Goal: Task Accomplishment & Management: Manage account settings

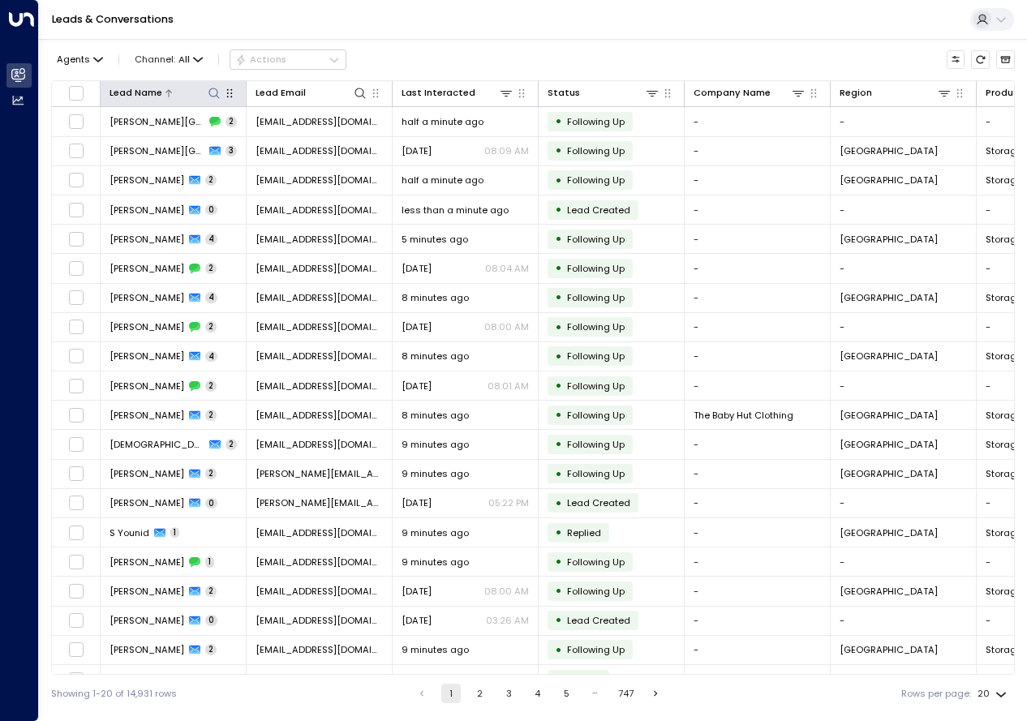
click at [217, 92] on icon at bounding box center [214, 93] width 13 height 13
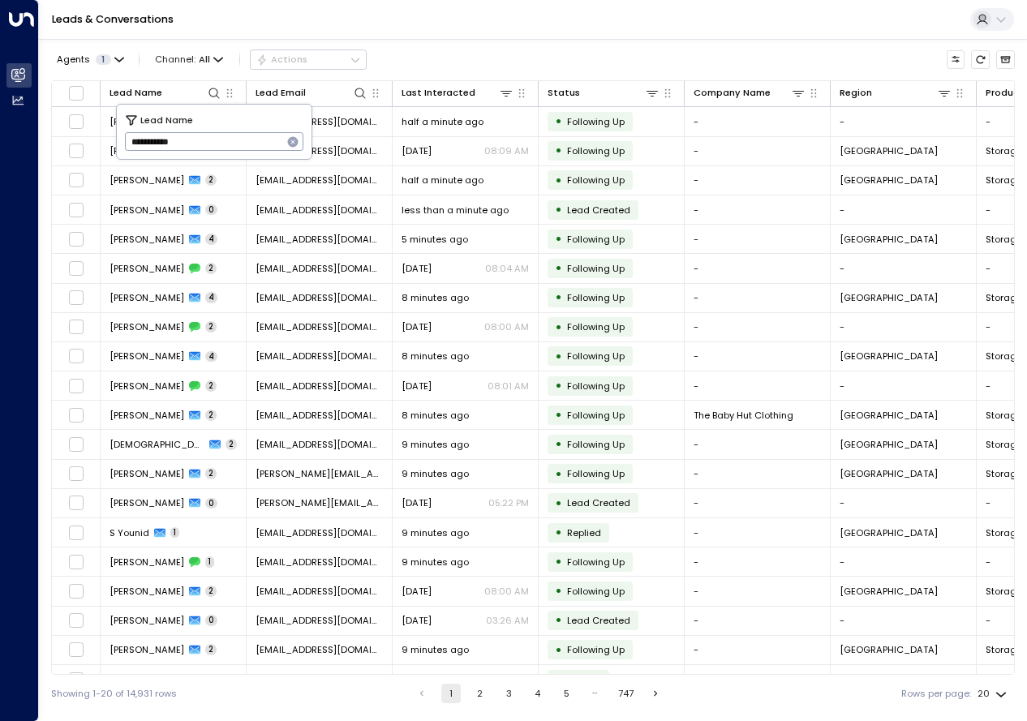
type input "**********"
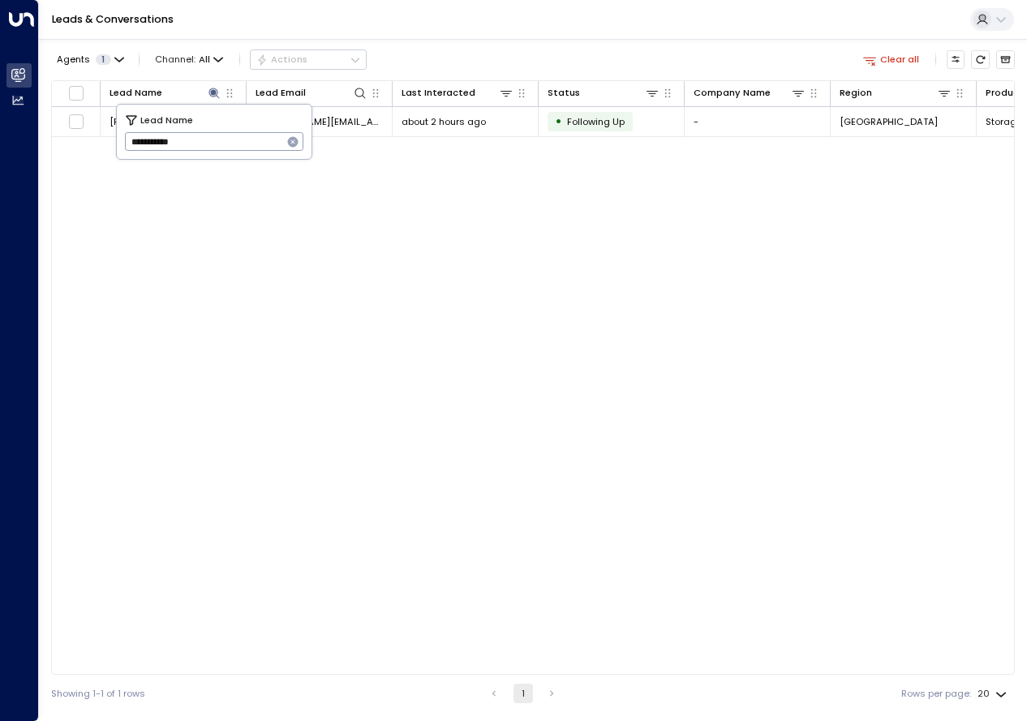
click at [368, 485] on div "Lead Name Lead Email Last Interacted Status Company Name Region Product # of pe…" at bounding box center [533, 377] width 964 height 595
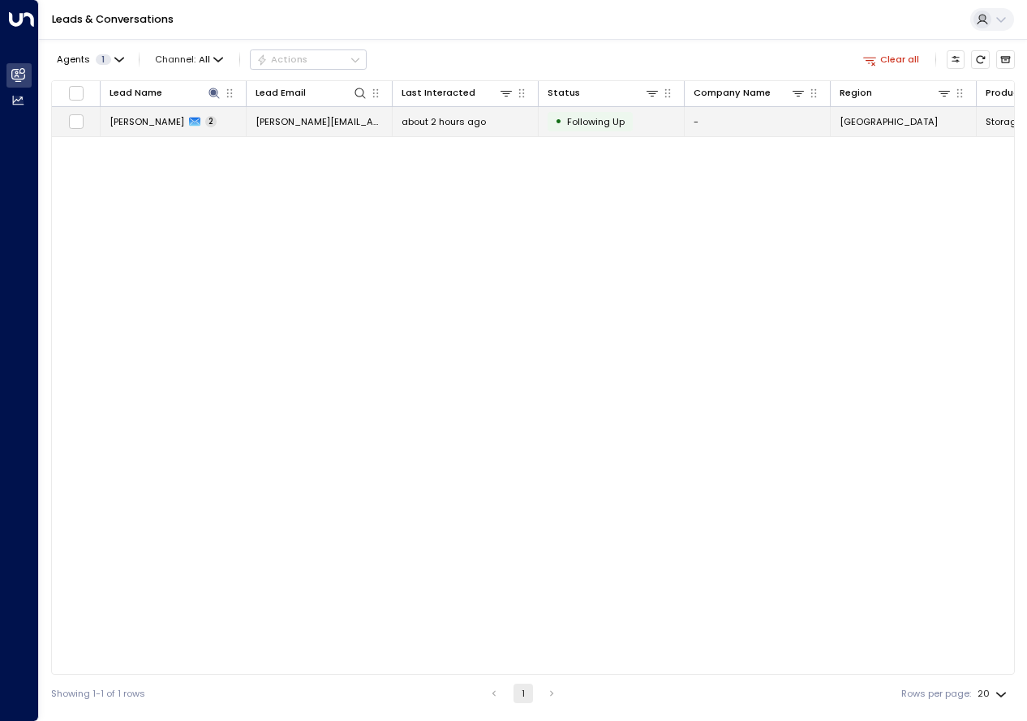
click at [143, 122] on span "[PERSON_NAME]" at bounding box center [147, 121] width 75 height 13
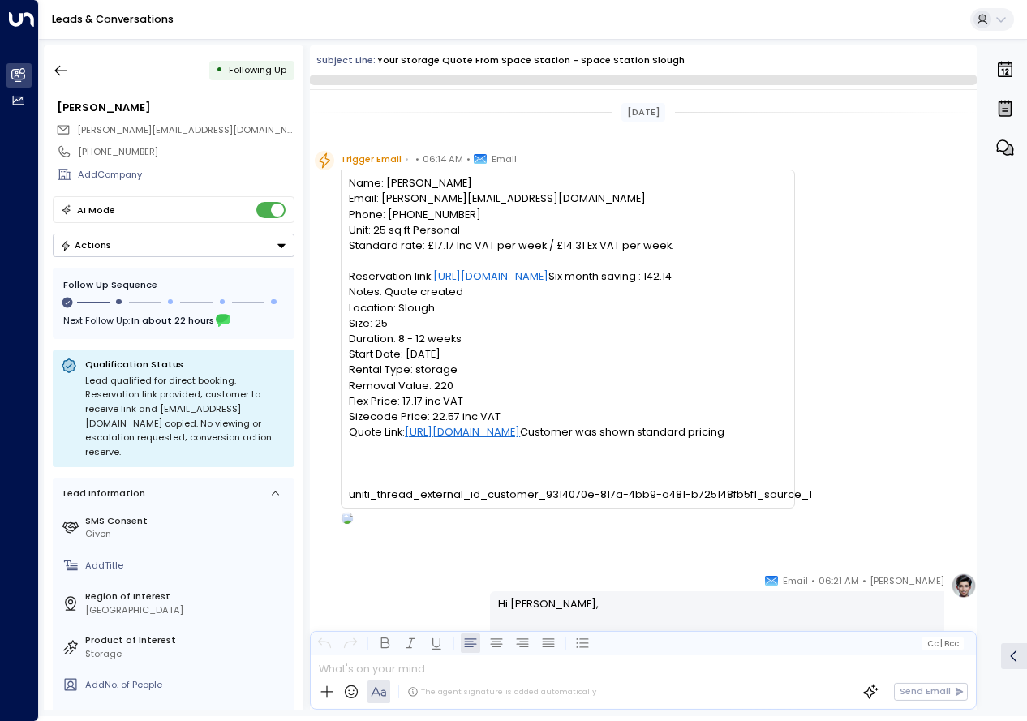
scroll to position [923, 0]
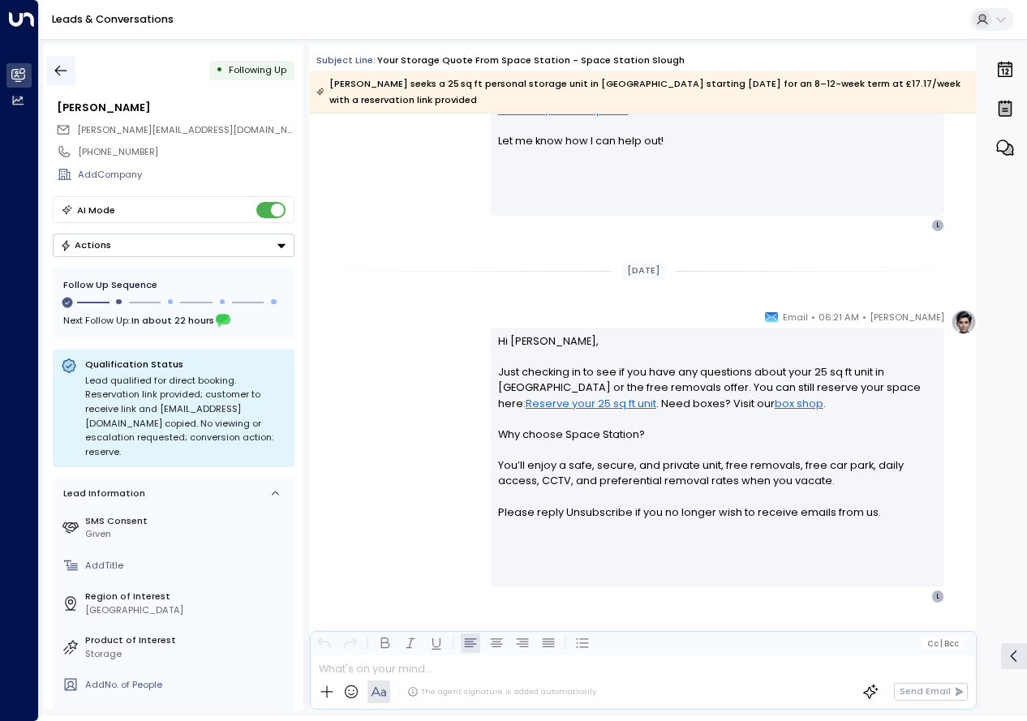
click at [57, 66] on icon "button" at bounding box center [61, 70] width 16 height 16
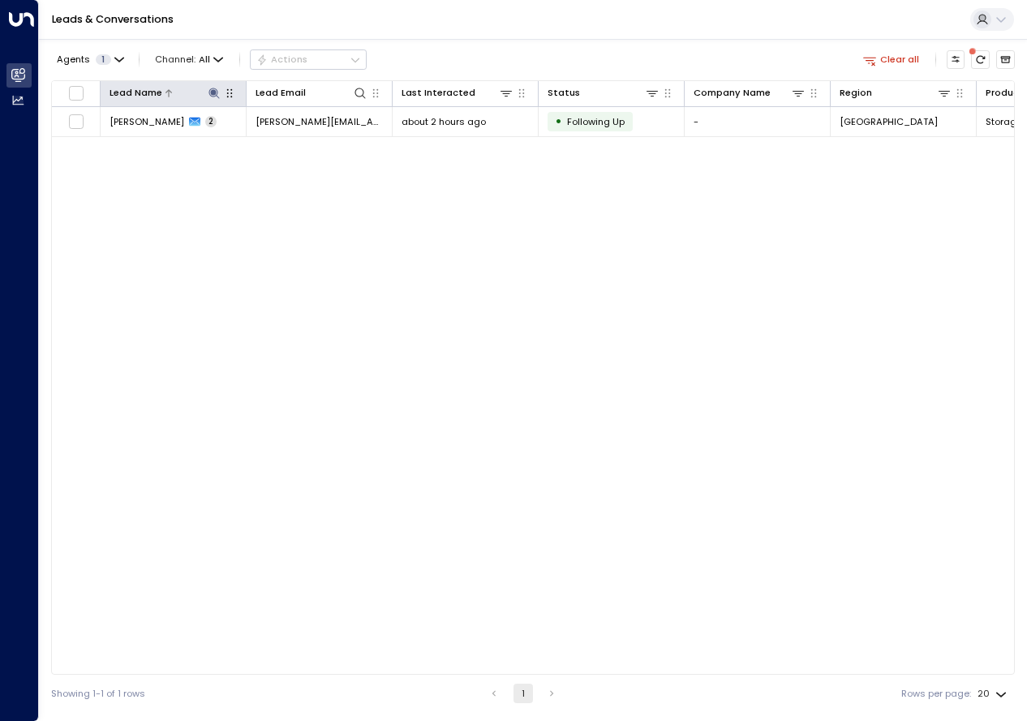
click at [219, 92] on icon at bounding box center [214, 93] width 13 height 13
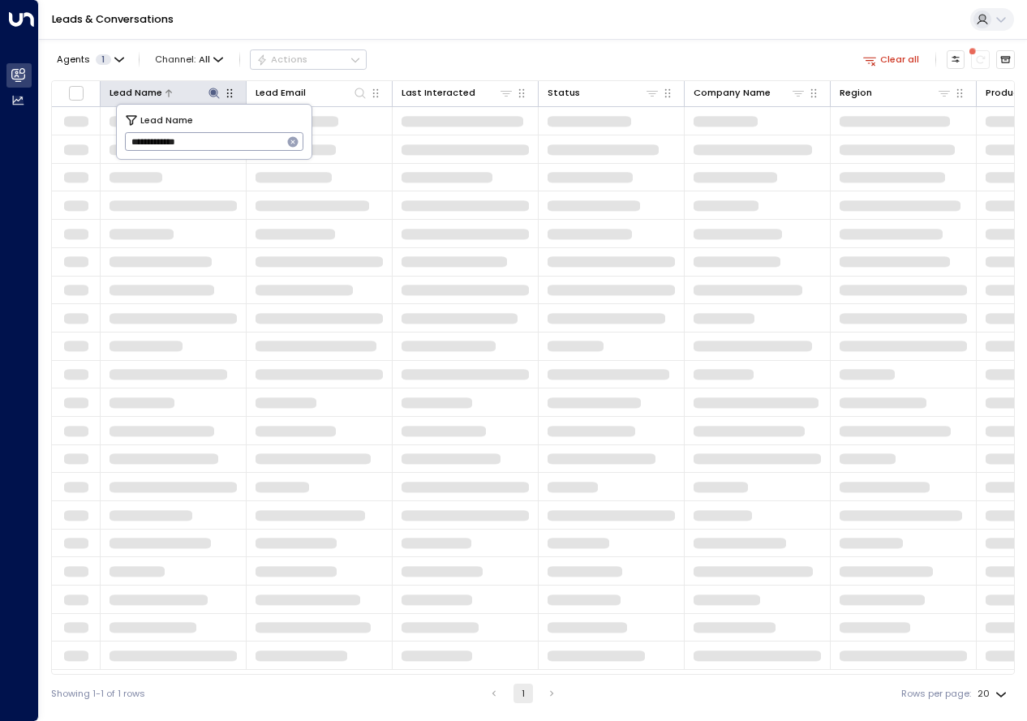
type input "**********"
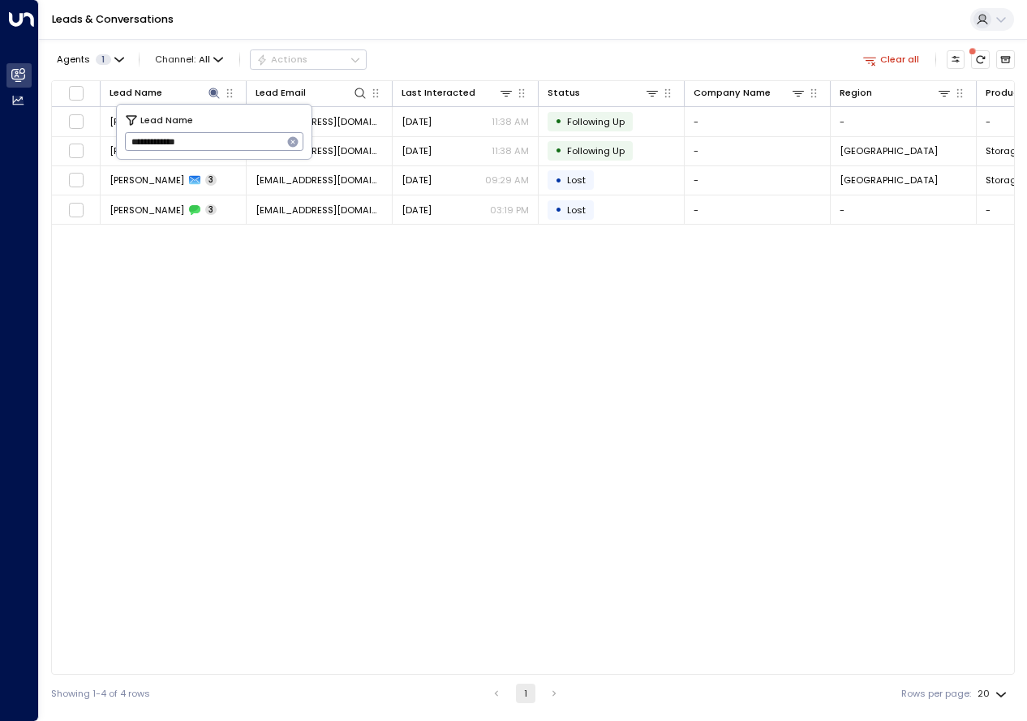
click at [182, 312] on div "Lead Name Lead Email Last Interacted Status Company Name Region Product # of pe…" at bounding box center [533, 377] width 964 height 595
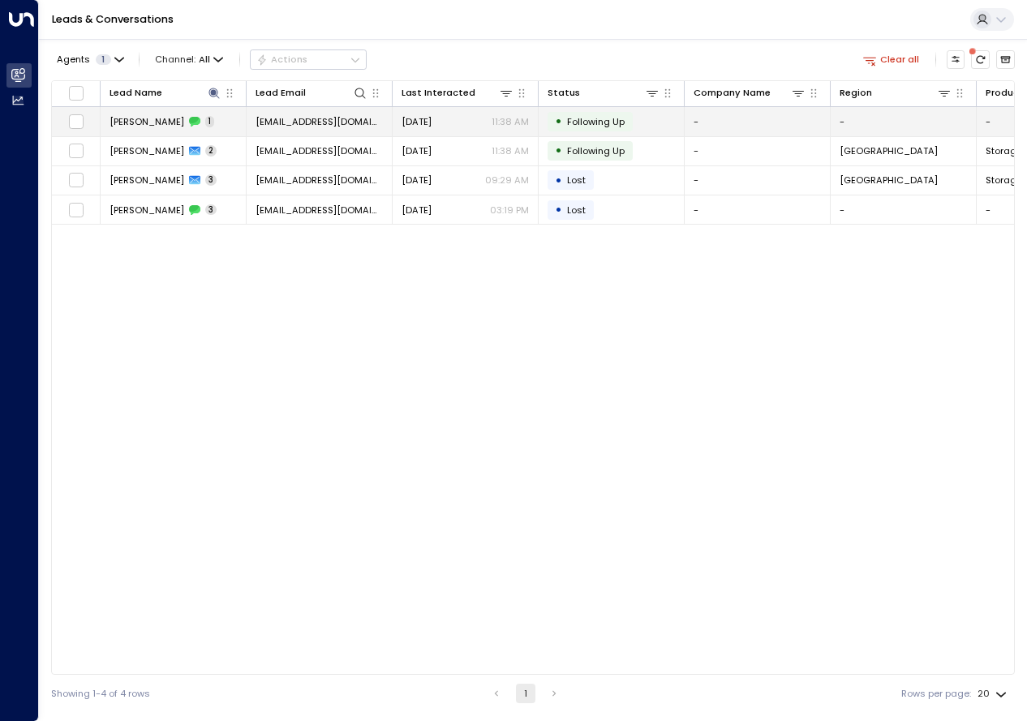
click at [189, 122] on icon at bounding box center [194, 121] width 11 height 11
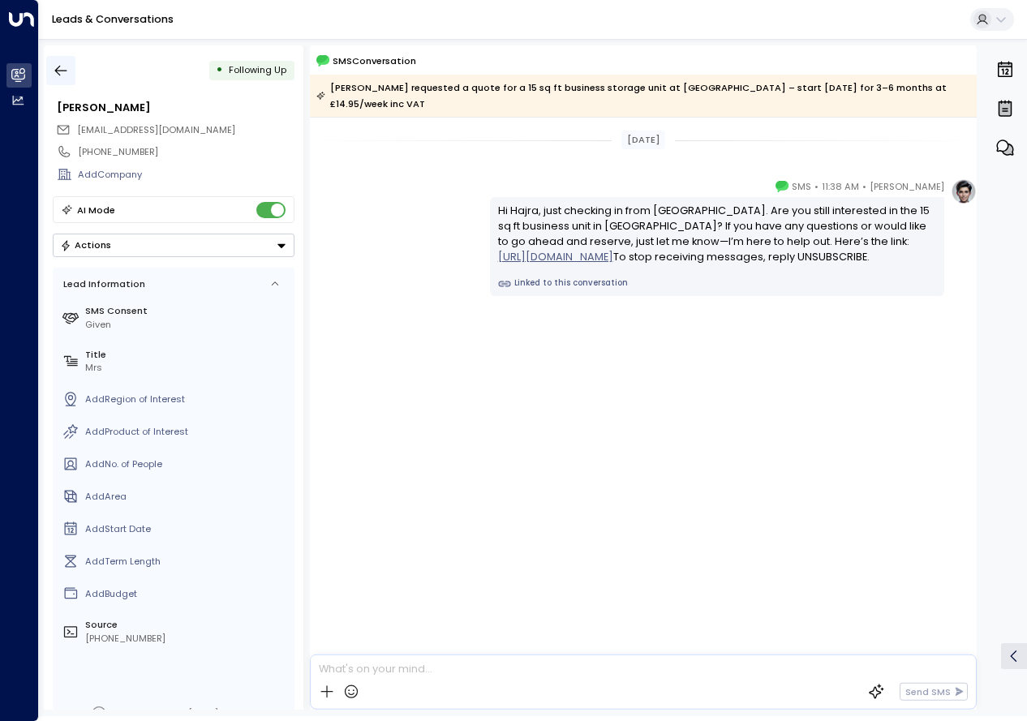
click at [71, 70] on button "button" at bounding box center [60, 70] width 29 height 29
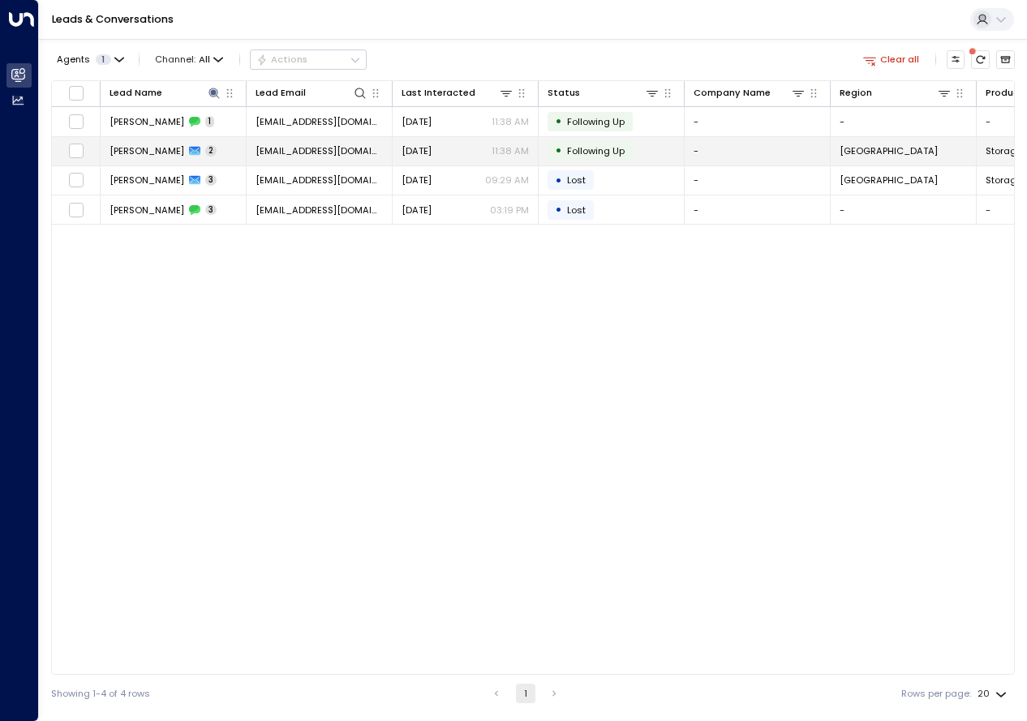
click at [175, 145] on div "[PERSON_NAME] 2" at bounding box center [163, 150] width 107 height 13
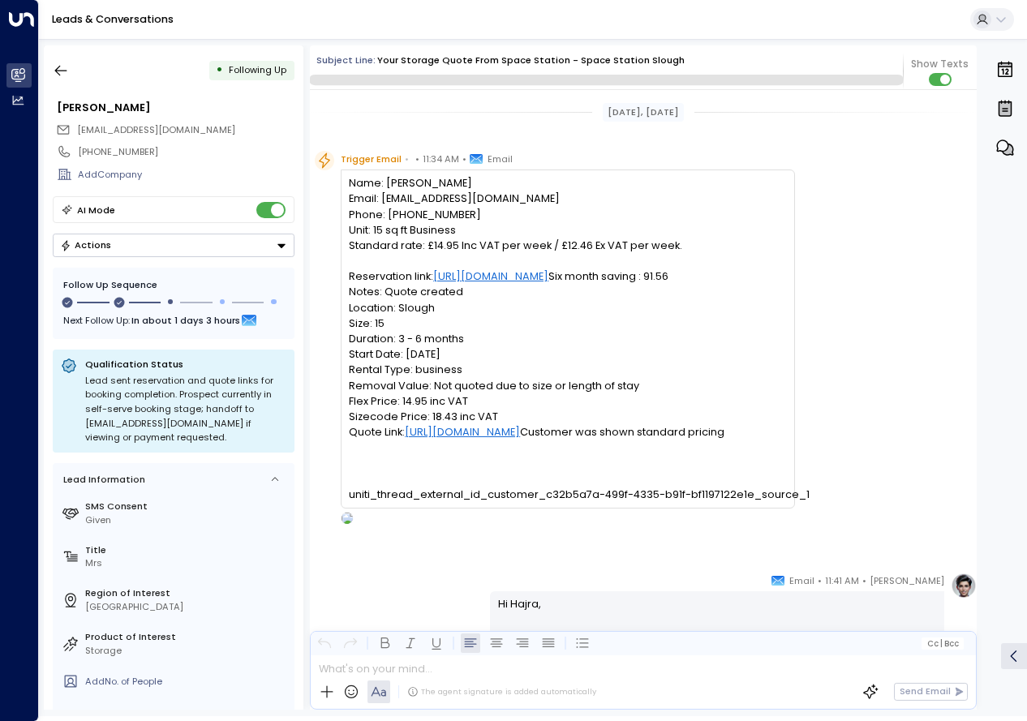
scroll to position [1117, 0]
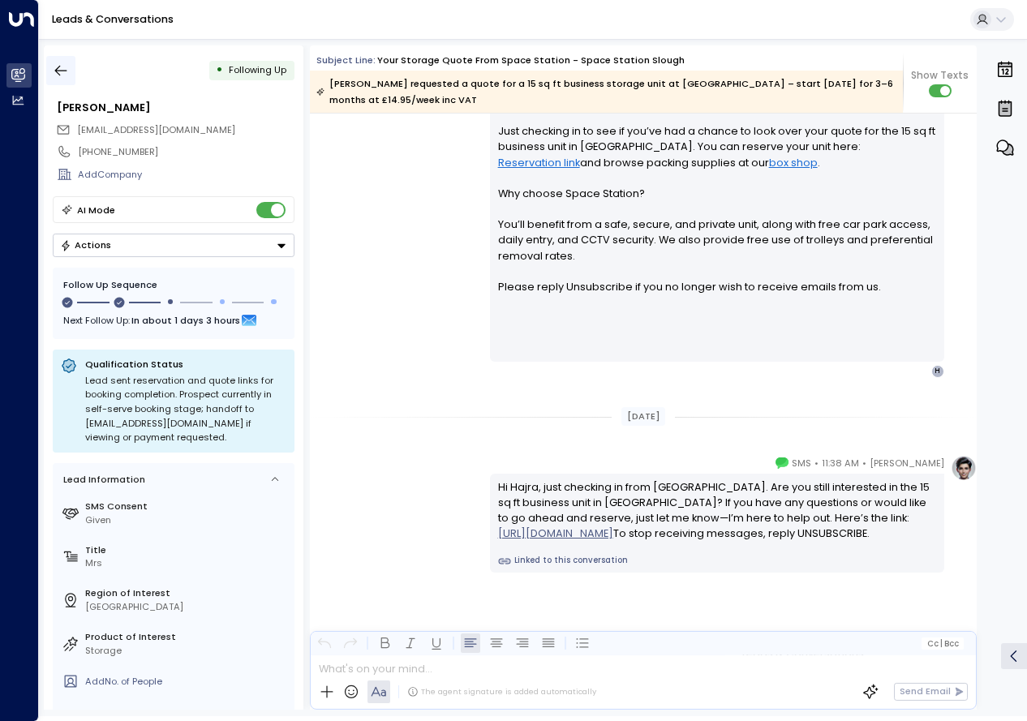
click at [60, 69] on icon "button" at bounding box center [61, 70] width 16 height 16
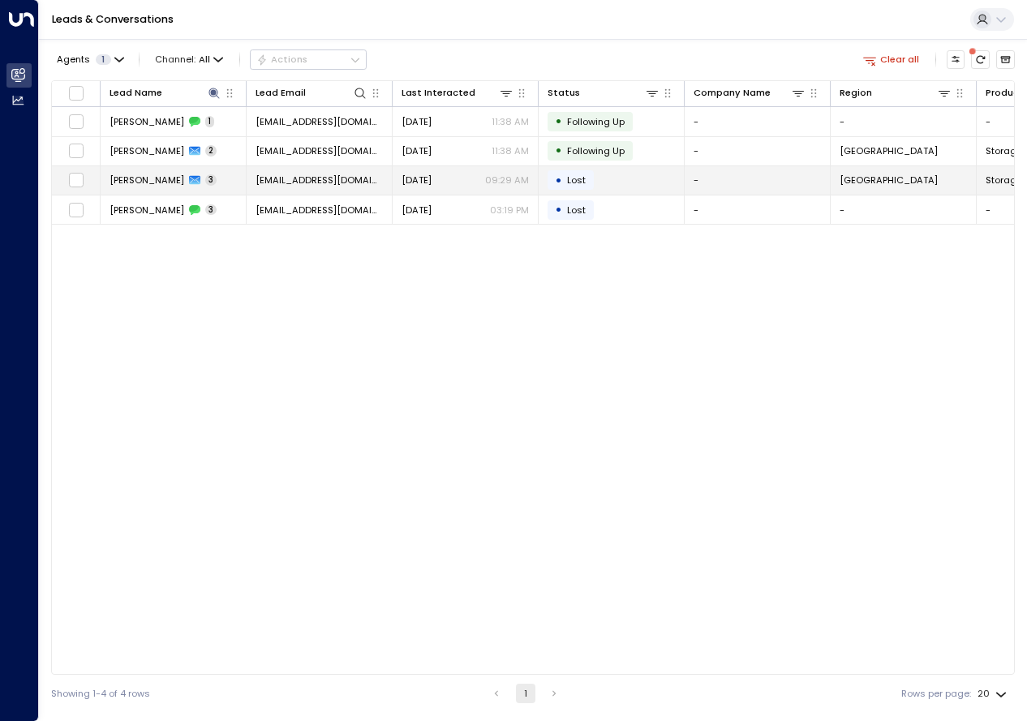
click at [136, 178] on span "[PERSON_NAME]" at bounding box center [147, 180] width 75 height 13
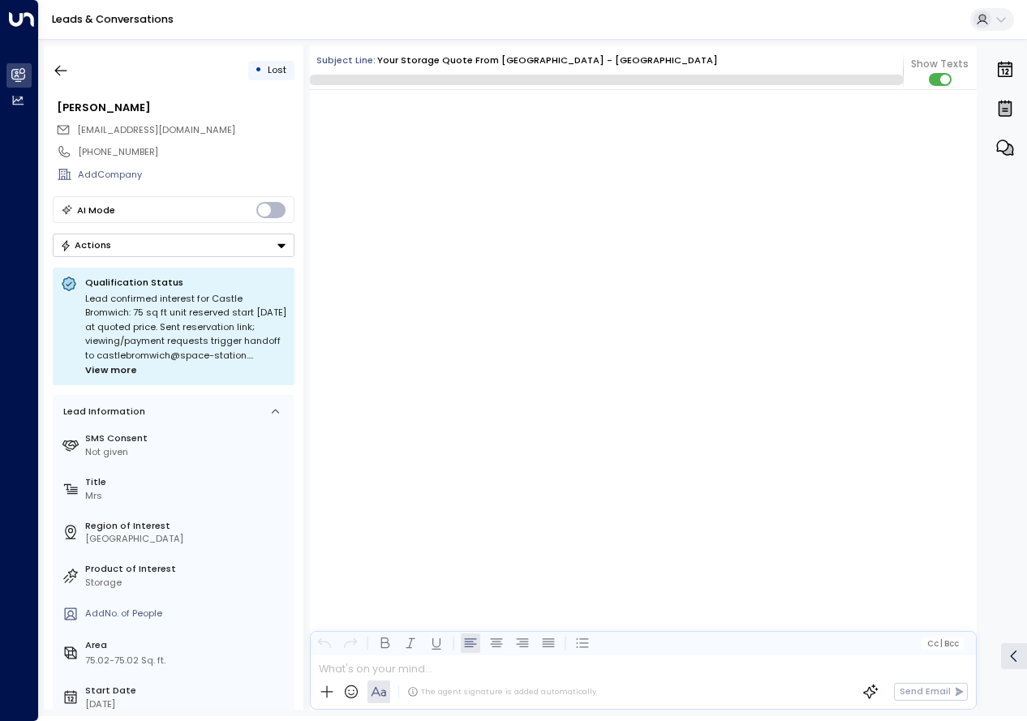
scroll to position [2427, 0]
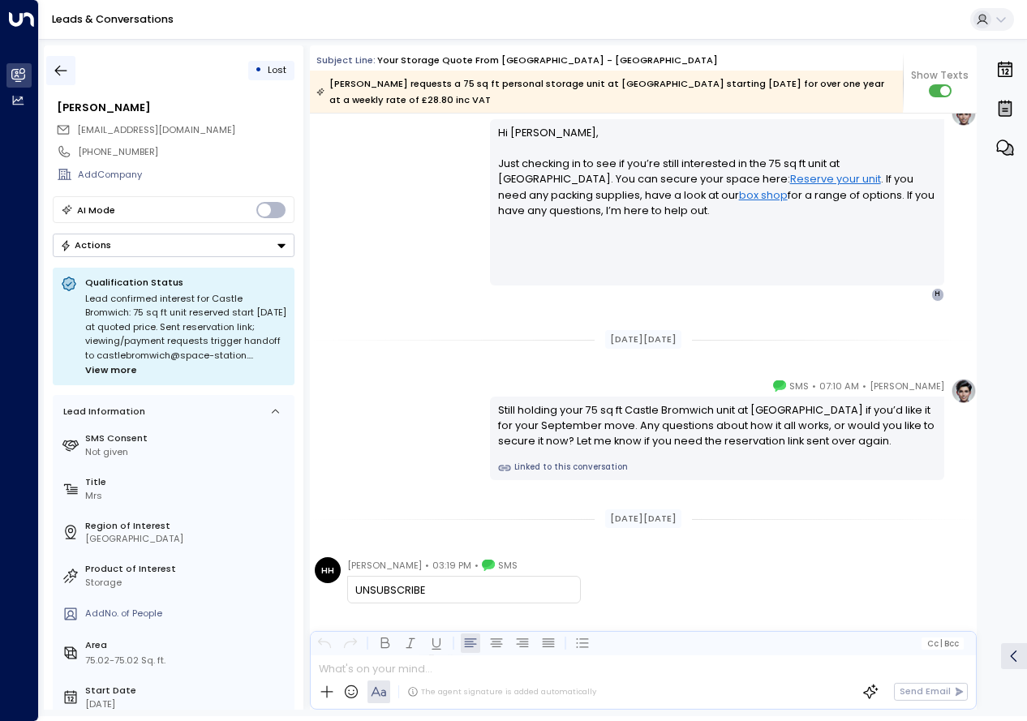
click at [67, 67] on icon "button" at bounding box center [61, 70] width 16 height 16
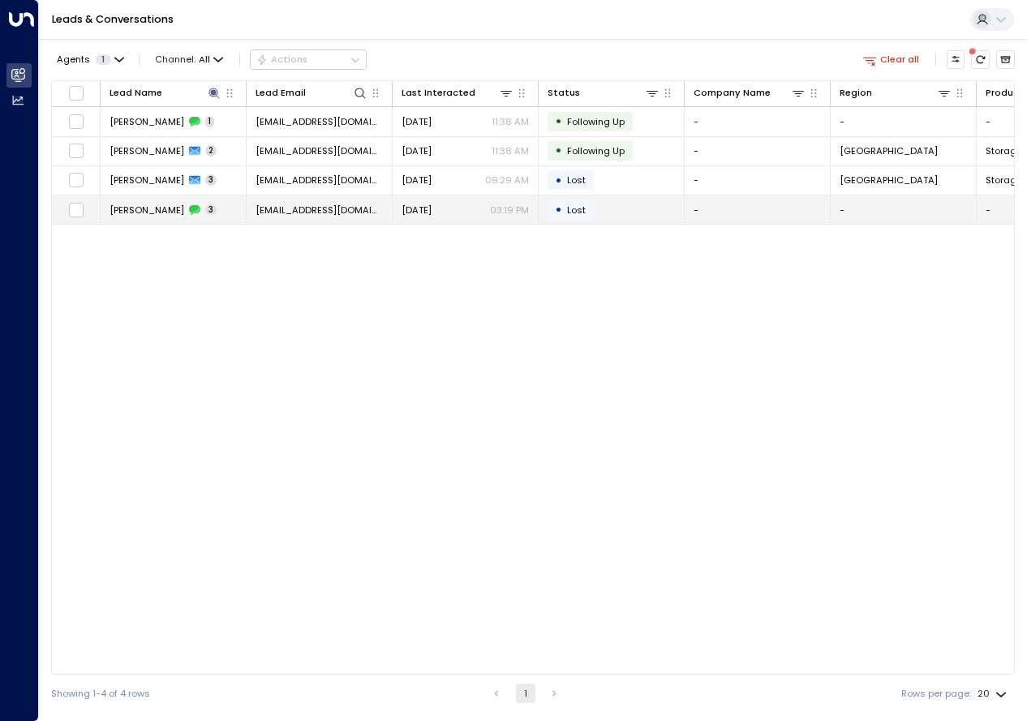
click at [170, 211] on span "[PERSON_NAME]" at bounding box center [147, 210] width 75 height 13
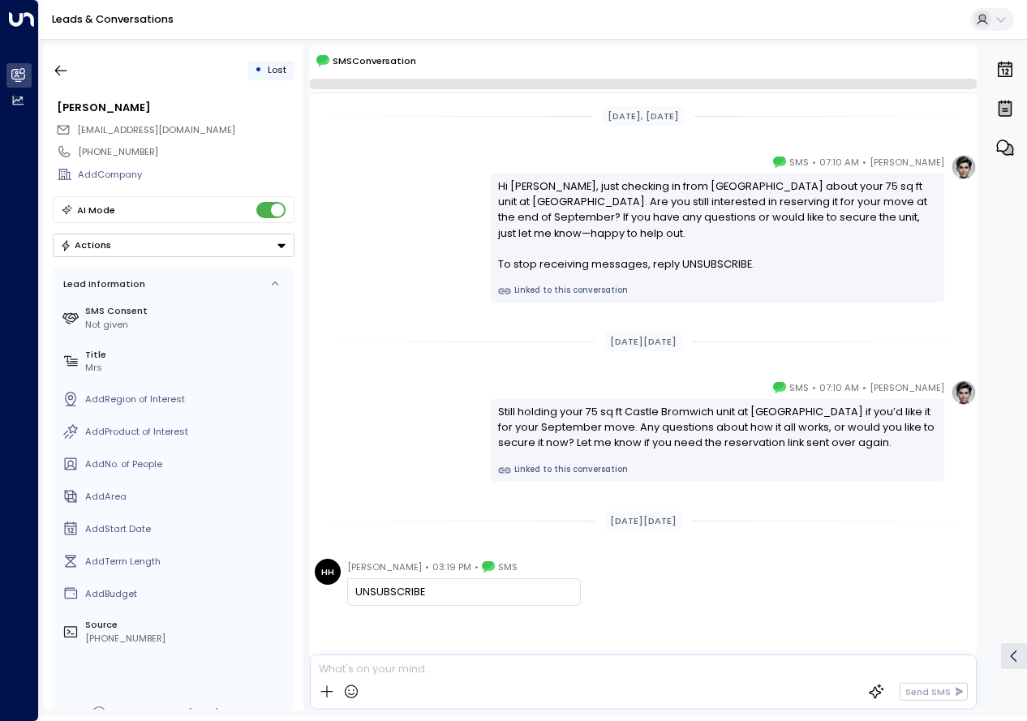
scroll to position [25, 0]
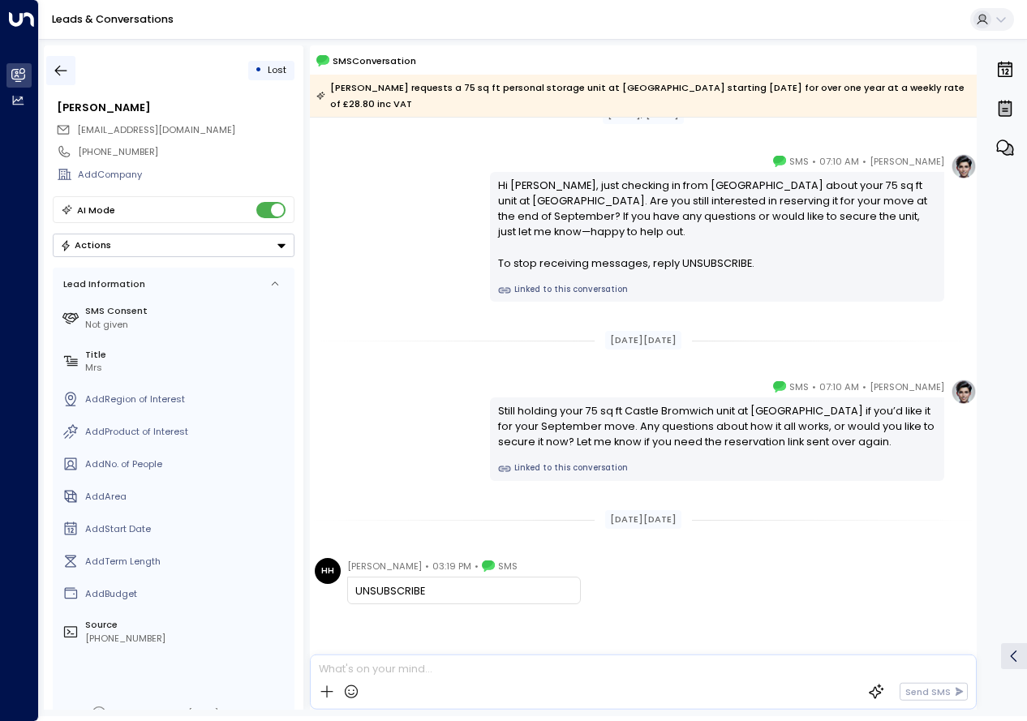
click at [62, 65] on icon "button" at bounding box center [61, 70] width 16 height 16
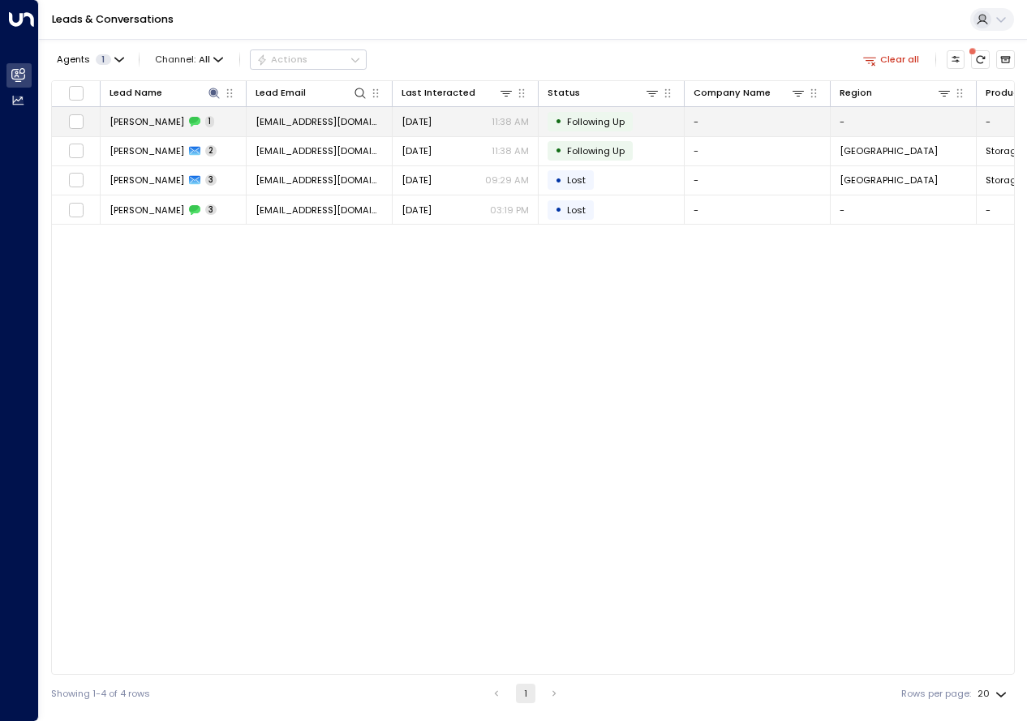
click at [155, 113] on td "[PERSON_NAME] 1" at bounding box center [174, 121] width 146 height 28
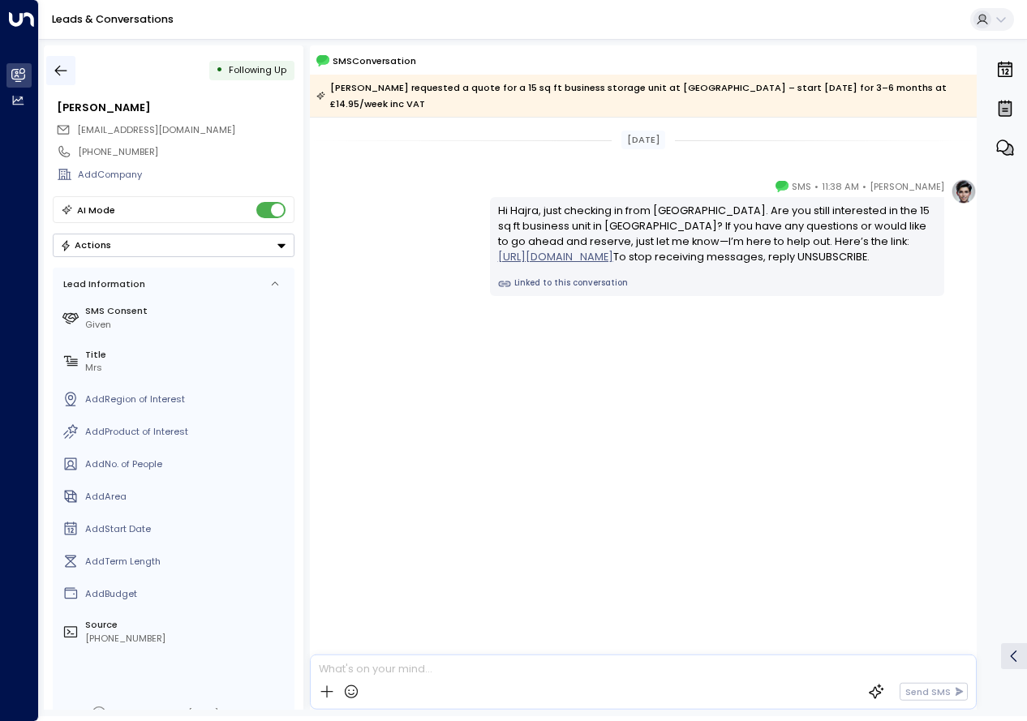
click at [61, 70] on icon "button" at bounding box center [61, 70] width 16 height 16
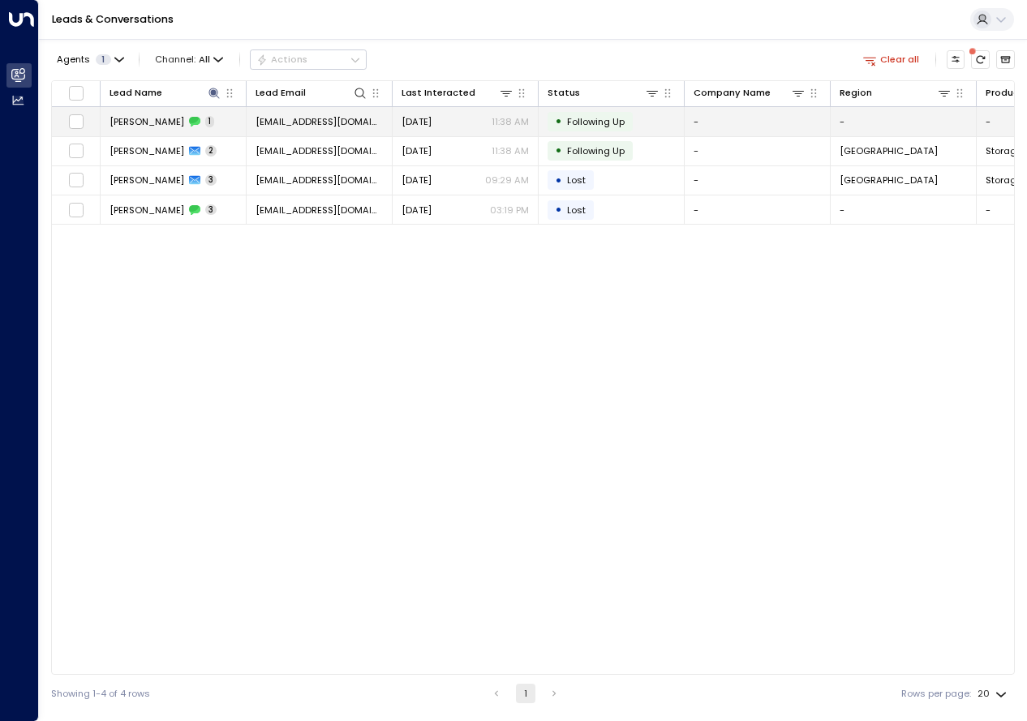
click at [171, 122] on span "[PERSON_NAME]" at bounding box center [147, 121] width 75 height 13
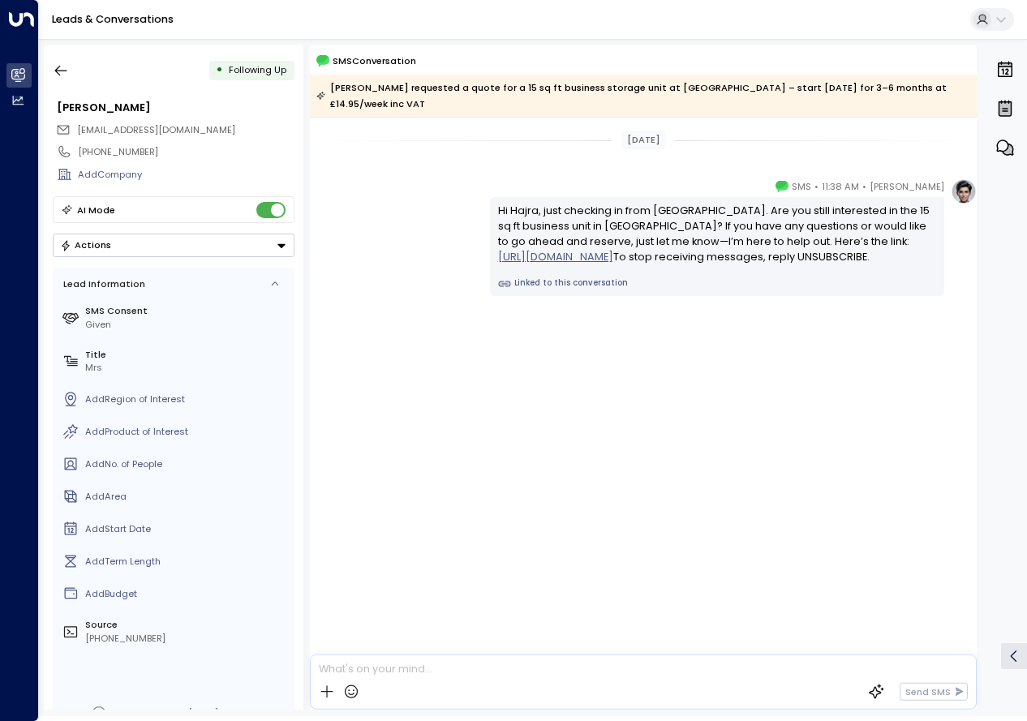
click at [281, 235] on button "Actions" at bounding box center [174, 246] width 242 height 24
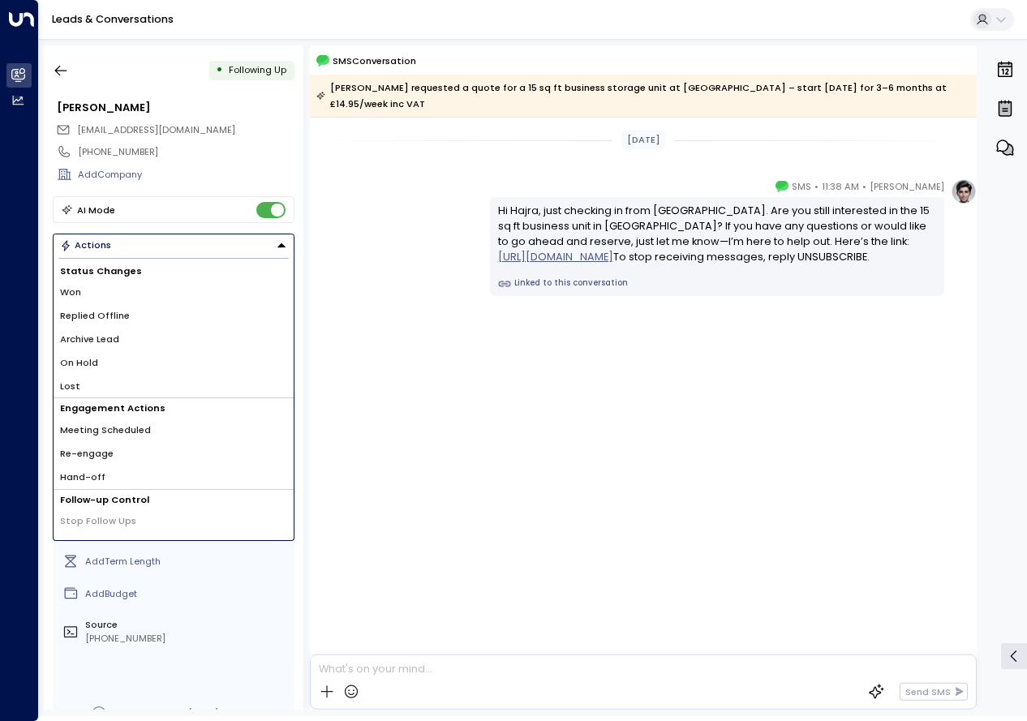
click at [84, 388] on li "Lost" at bounding box center [174, 387] width 240 height 24
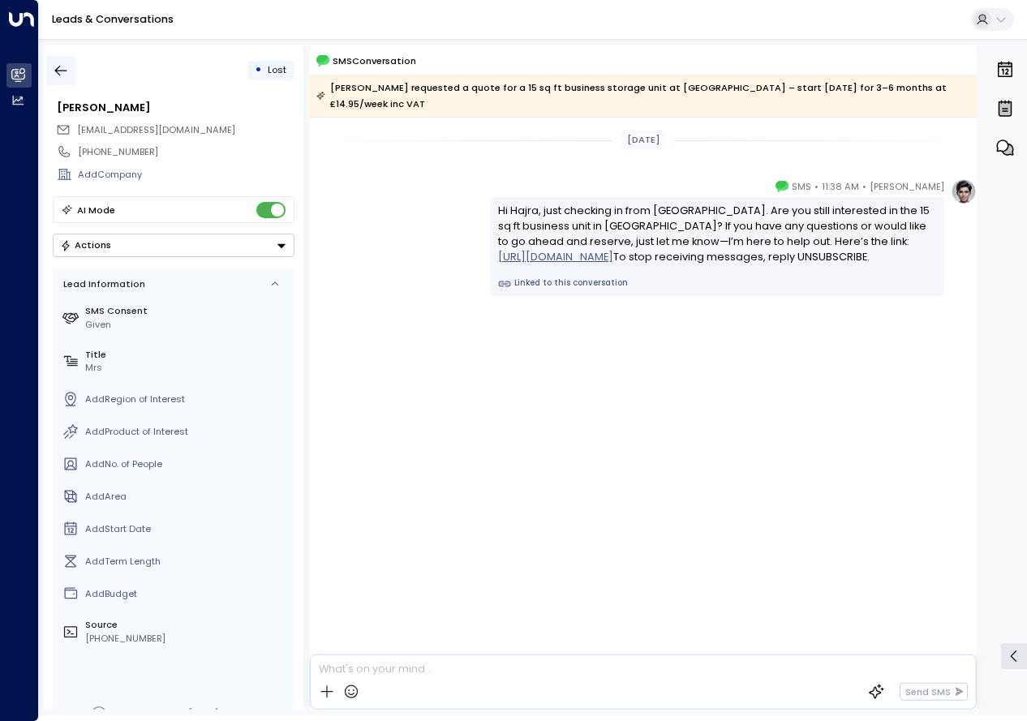
click at [59, 66] on icon "button" at bounding box center [61, 70] width 16 height 16
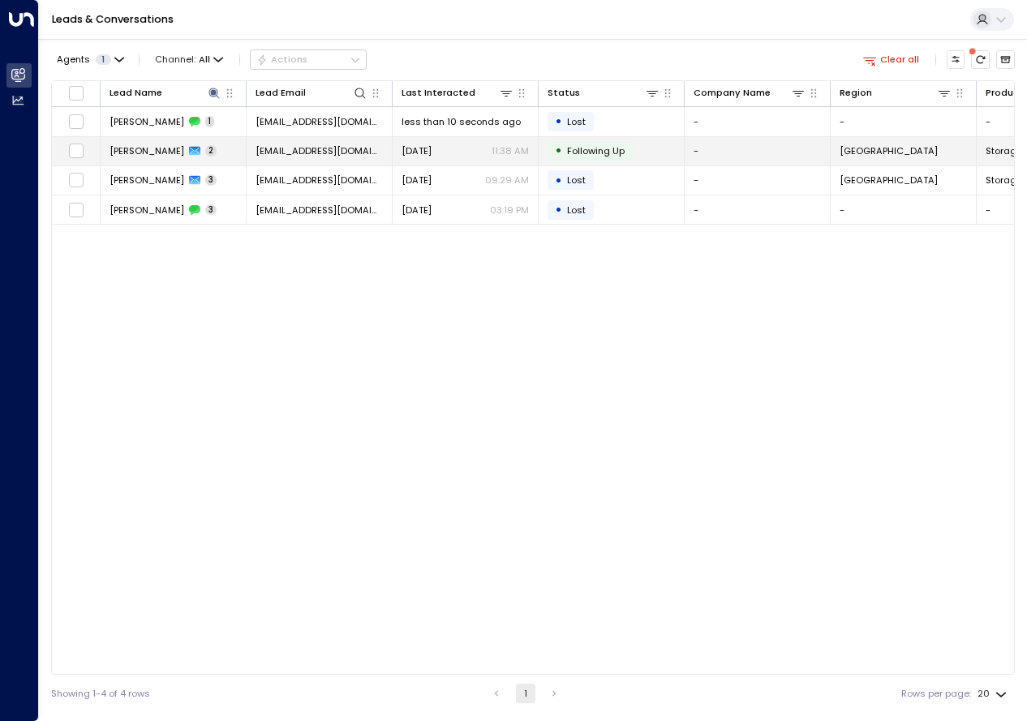
click at [234, 150] on td "[PERSON_NAME] 2" at bounding box center [174, 151] width 146 height 28
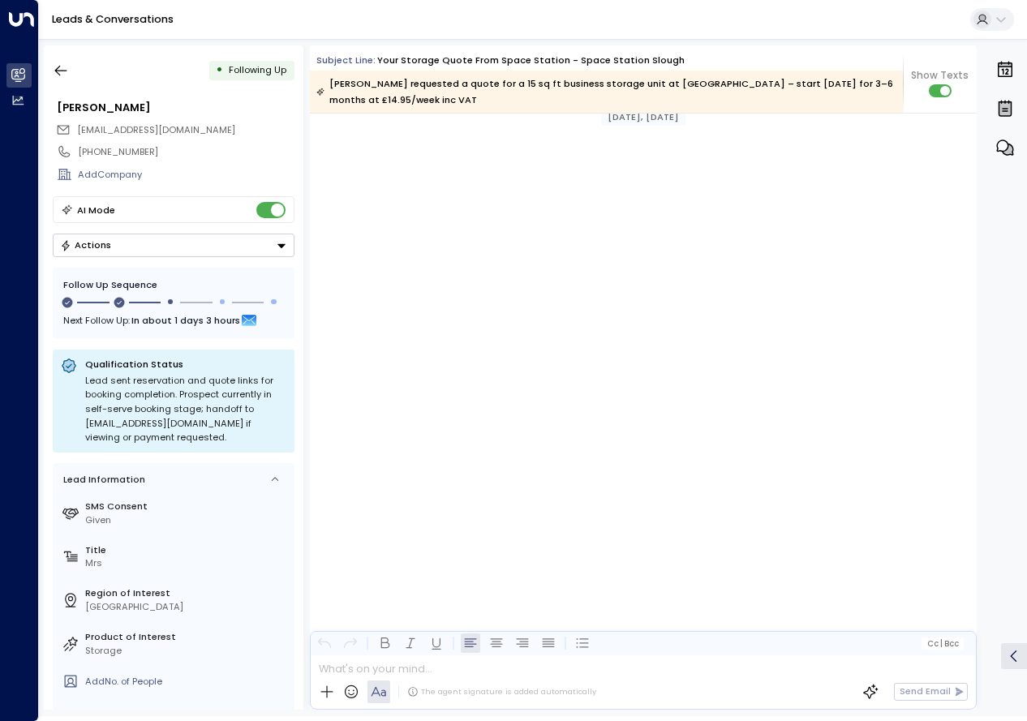
scroll to position [1141, 0]
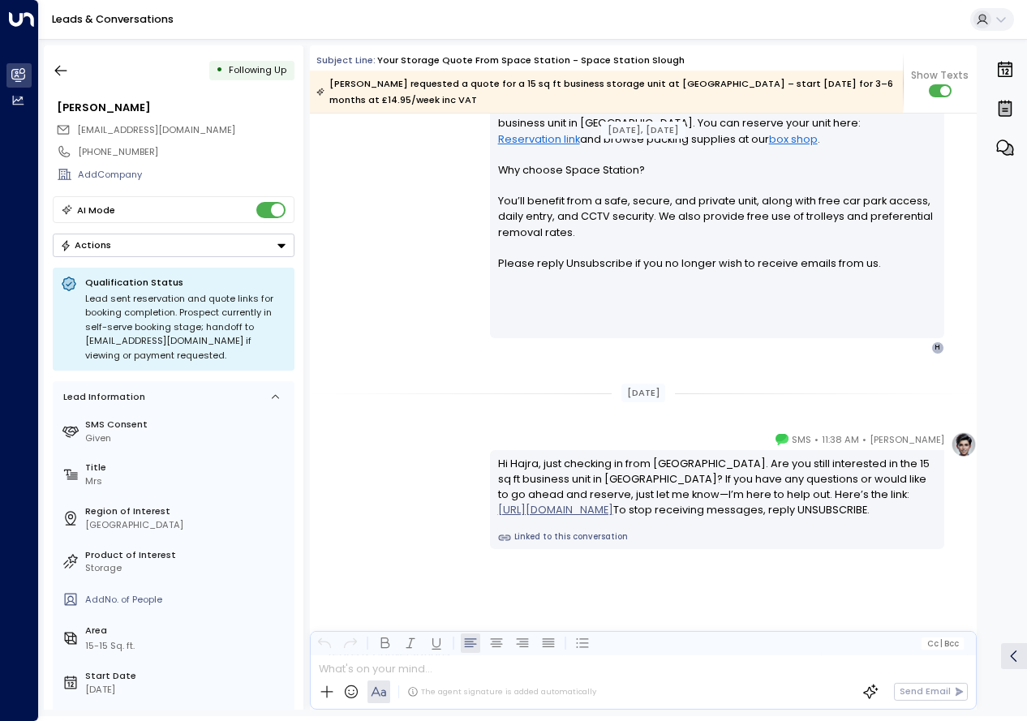
click at [276, 243] on icon "Button group with a nested menu" at bounding box center [281, 245] width 11 height 11
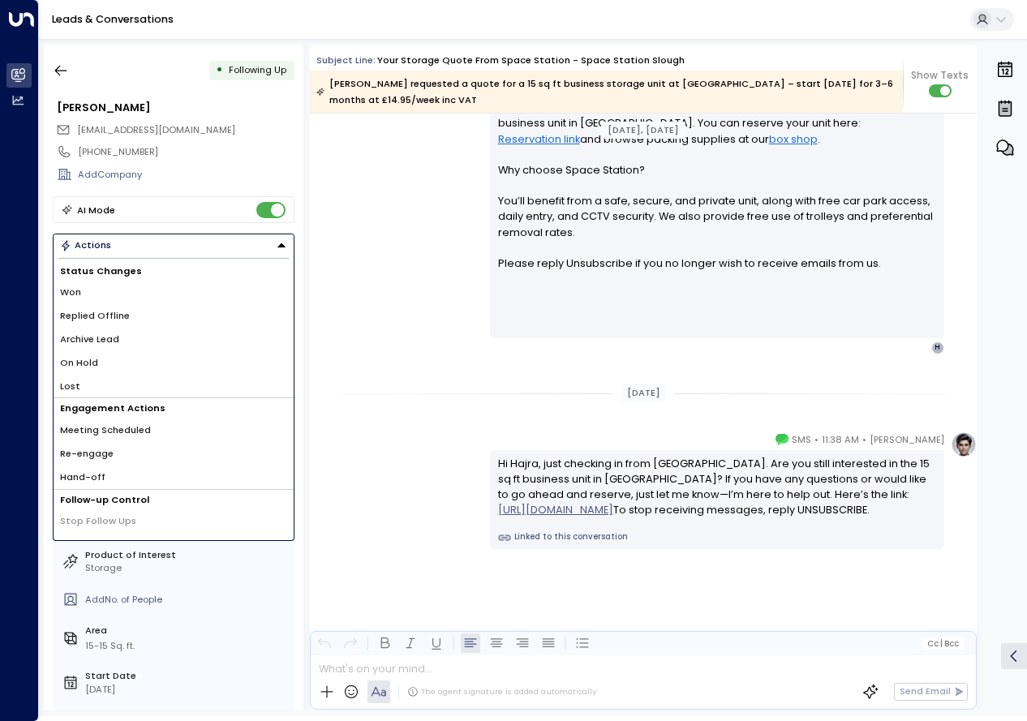
click at [80, 387] on li "Lost" at bounding box center [174, 387] width 240 height 24
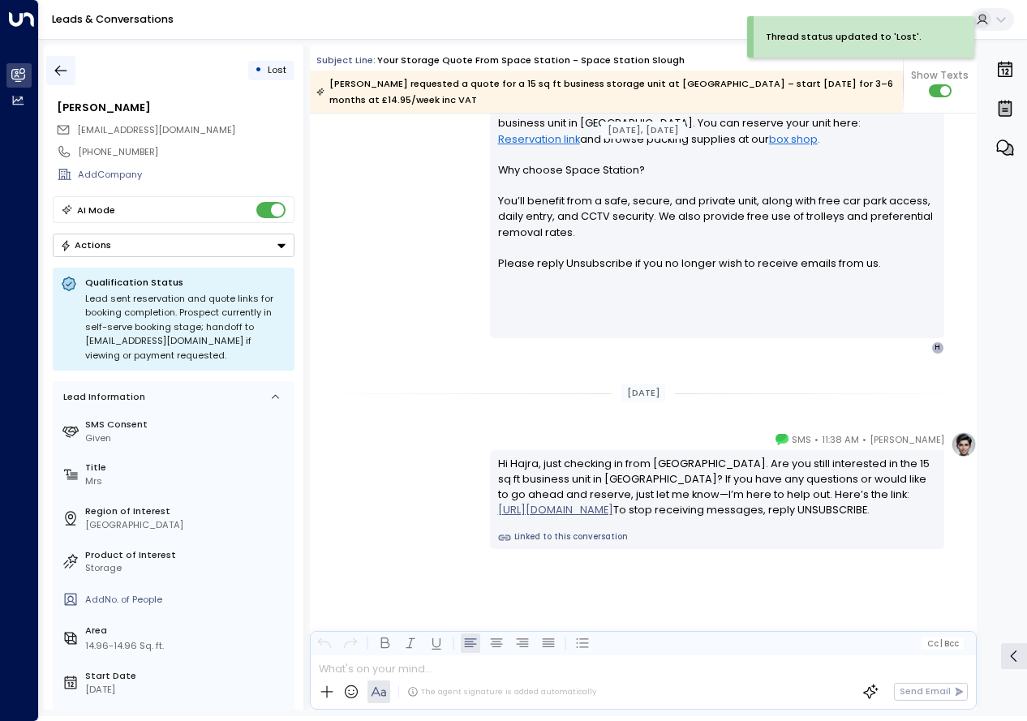
click at [67, 72] on icon "button" at bounding box center [61, 70] width 16 height 16
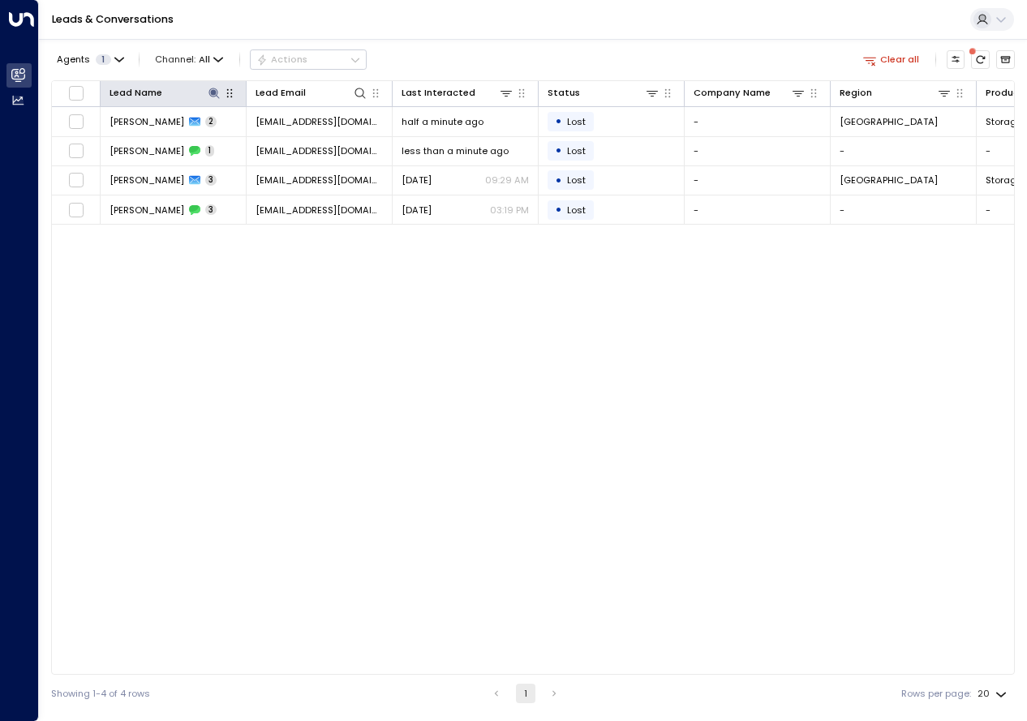
click at [221, 97] on div at bounding box center [228, 93] width 15 height 16
click at [213, 88] on icon at bounding box center [214, 93] width 11 height 11
type input "*********"
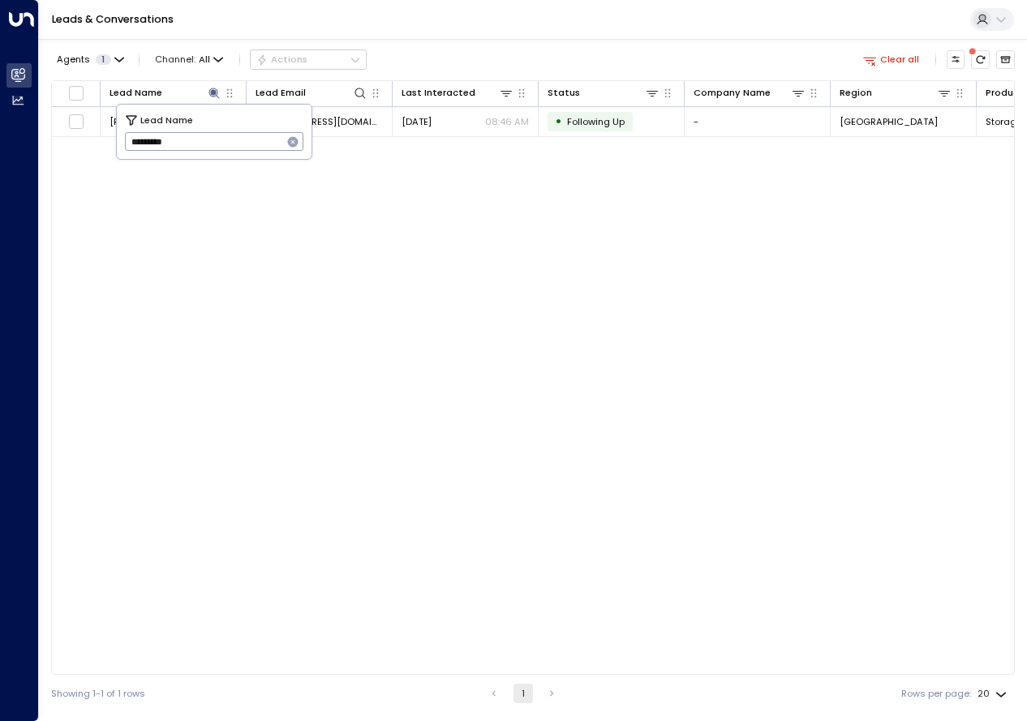
click at [302, 396] on div "Lead Name Lead Email Last Interacted Status Company Name Region Product # of pe…" at bounding box center [533, 377] width 964 height 595
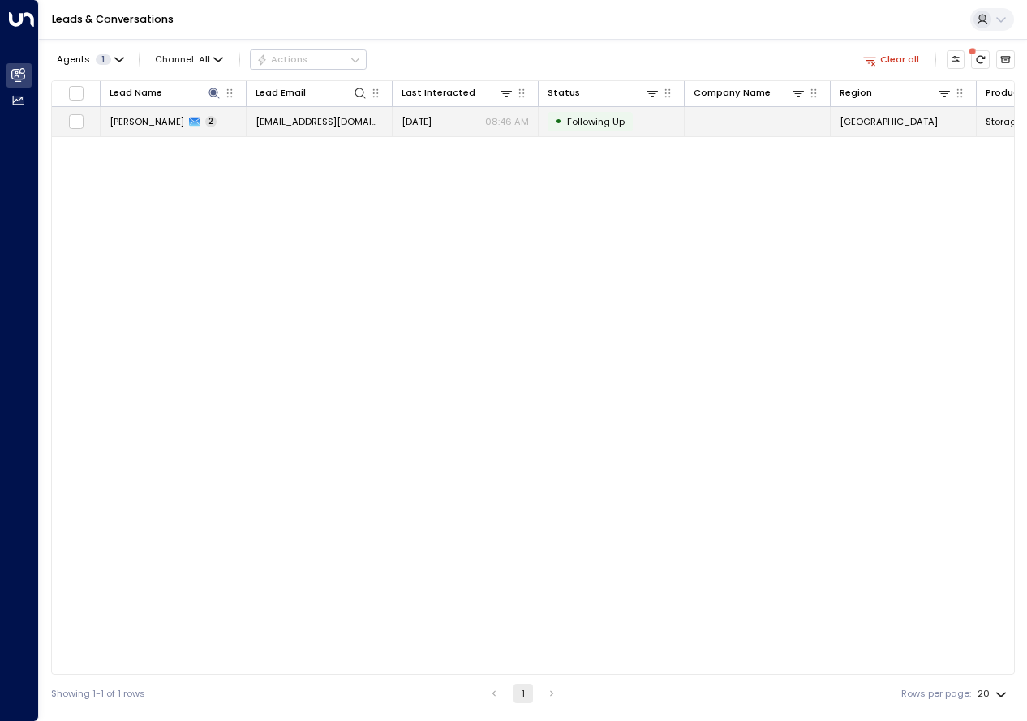
click at [189, 121] on icon at bounding box center [194, 122] width 11 height 9
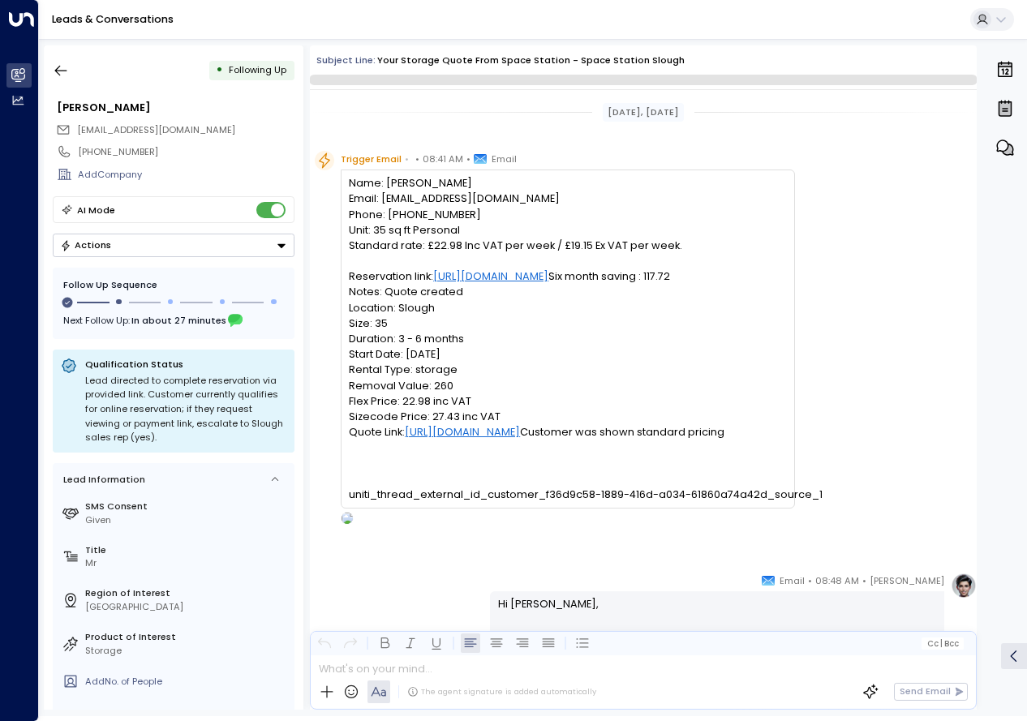
scroll to position [1109, 0]
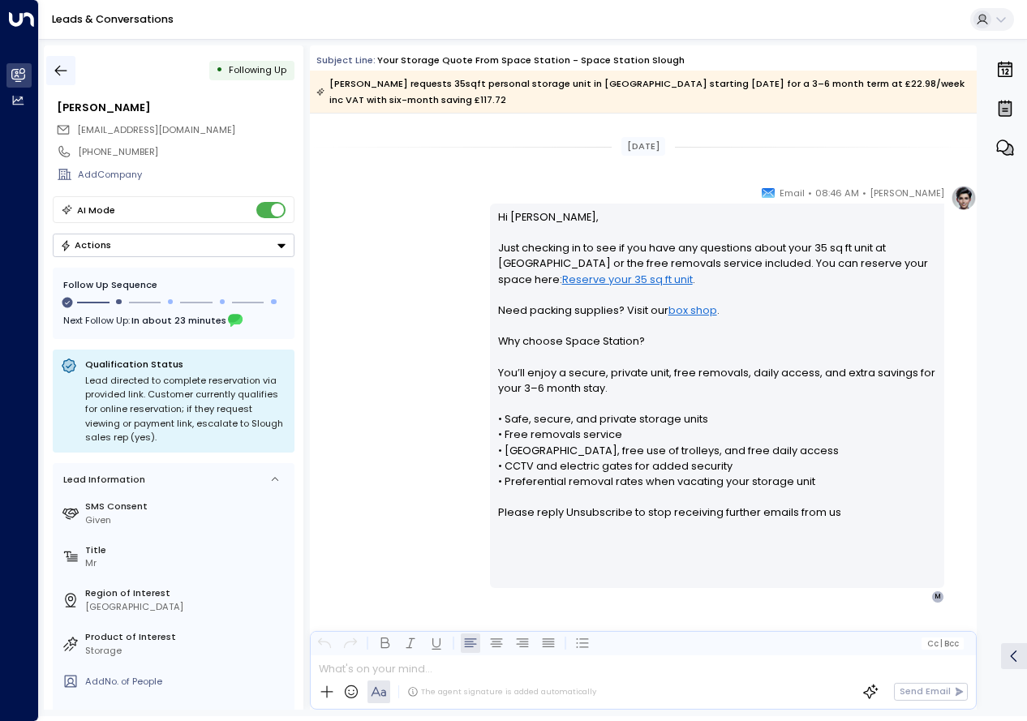
click at [57, 67] on icon "button" at bounding box center [61, 70] width 16 height 16
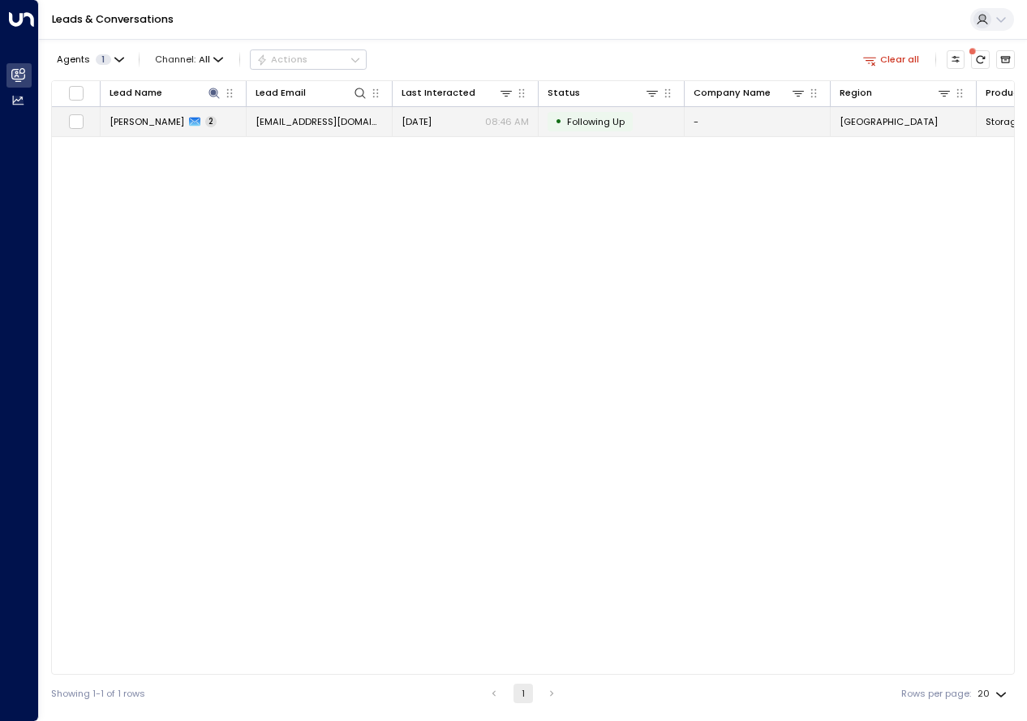
click at [193, 121] on td "[PERSON_NAME] 2" at bounding box center [174, 121] width 146 height 28
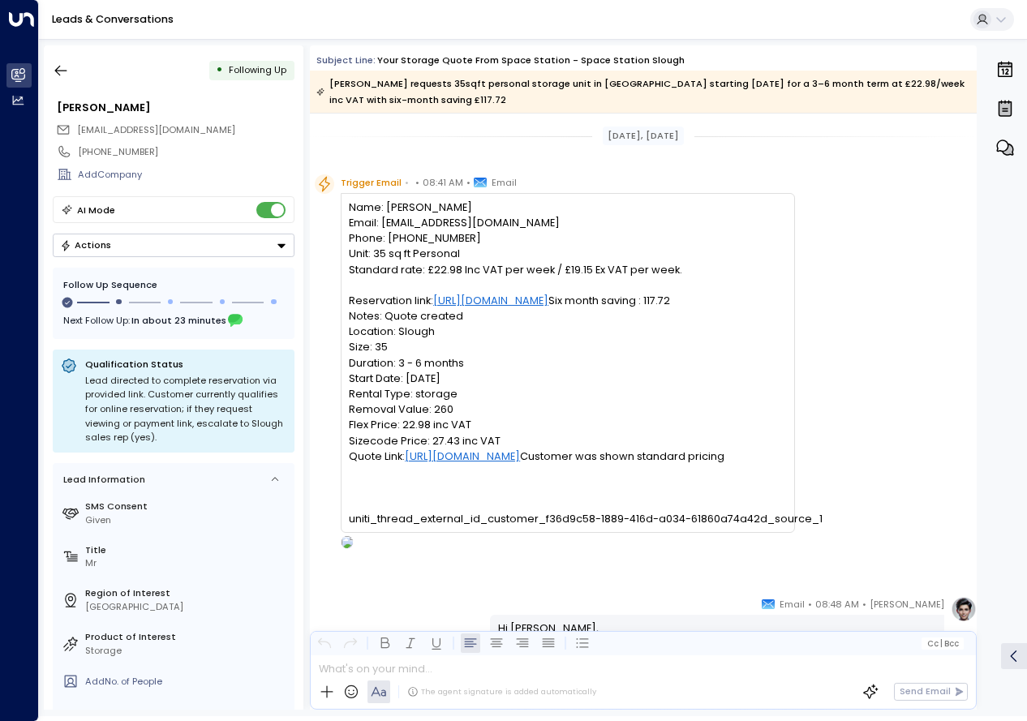
scroll to position [990, 0]
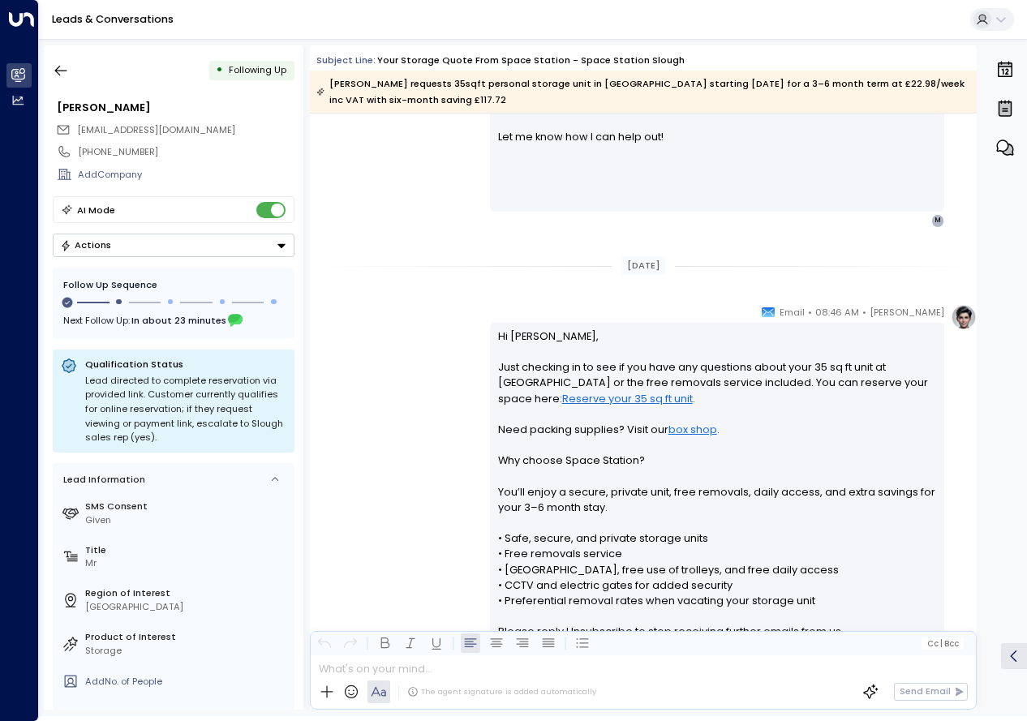
click at [290, 247] on button "Actions" at bounding box center [174, 246] width 242 height 24
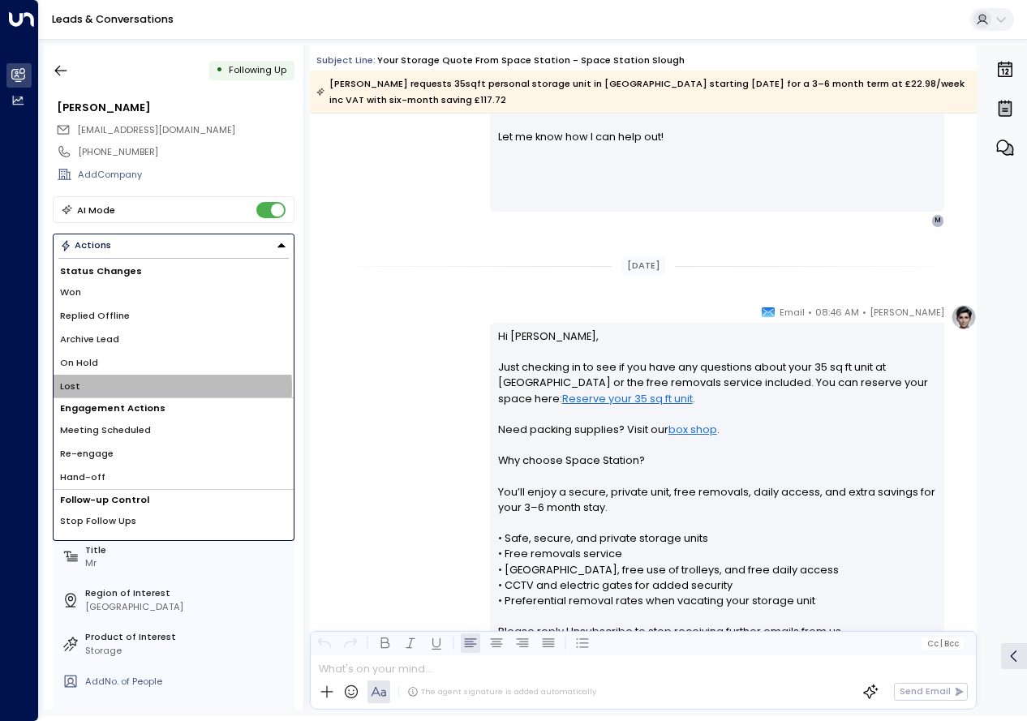
click at [110, 388] on li "Lost" at bounding box center [174, 387] width 240 height 24
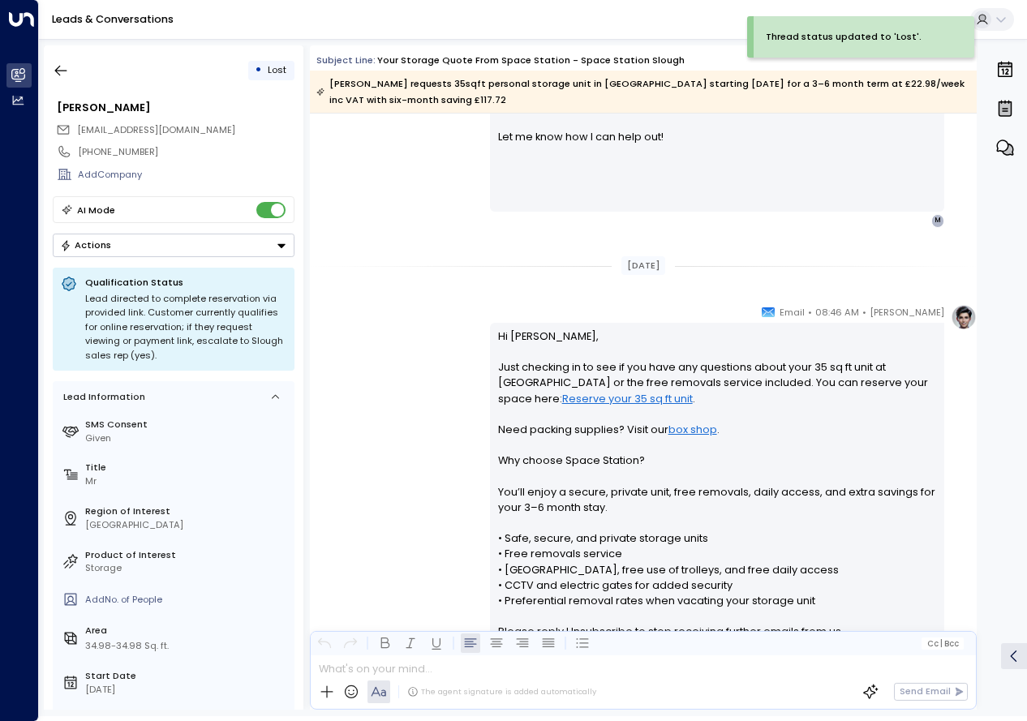
click at [282, 248] on icon "Button group with a nested menu" at bounding box center [281, 245] width 11 height 11
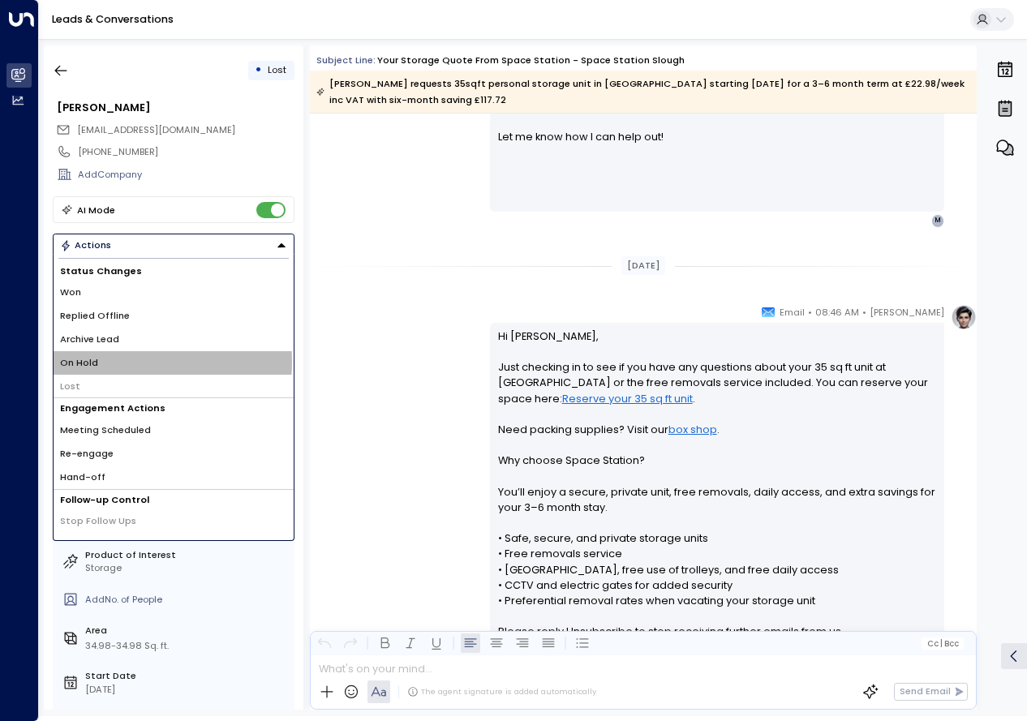
click at [101, 362] on li "On Hold" at bounding box center [174, 363] width 240 height 24
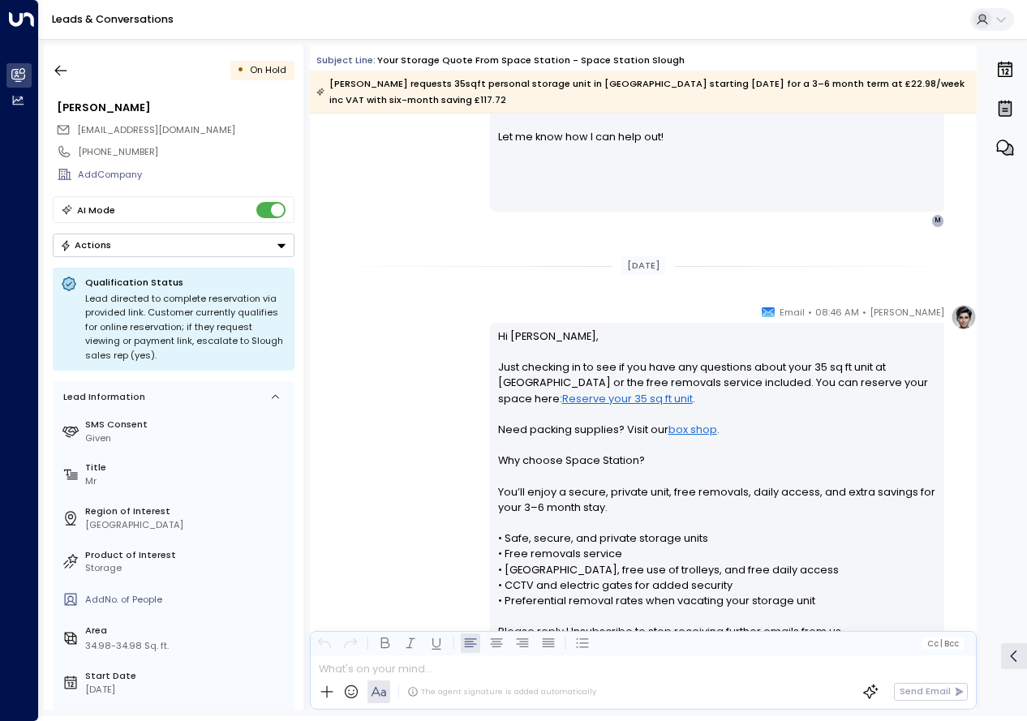
click at [288, 247] on button "Actions" at bounding box center [174, 246] width 242 height 24
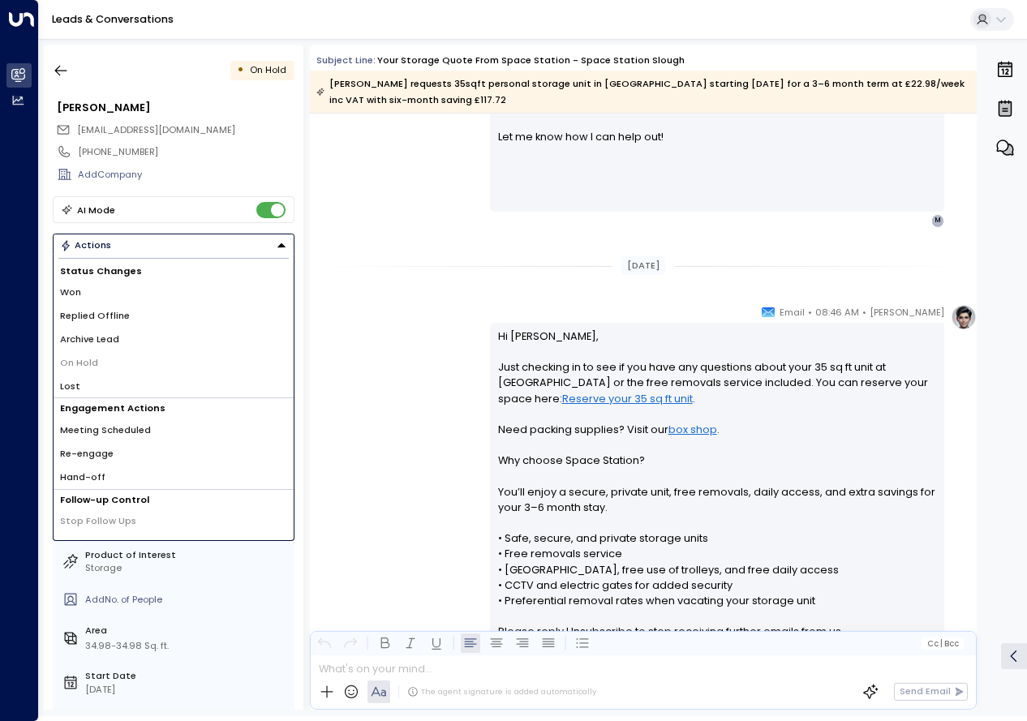
click at [91, 388] on li "Lost" at bounding box center [174, 387] width 240 height 24
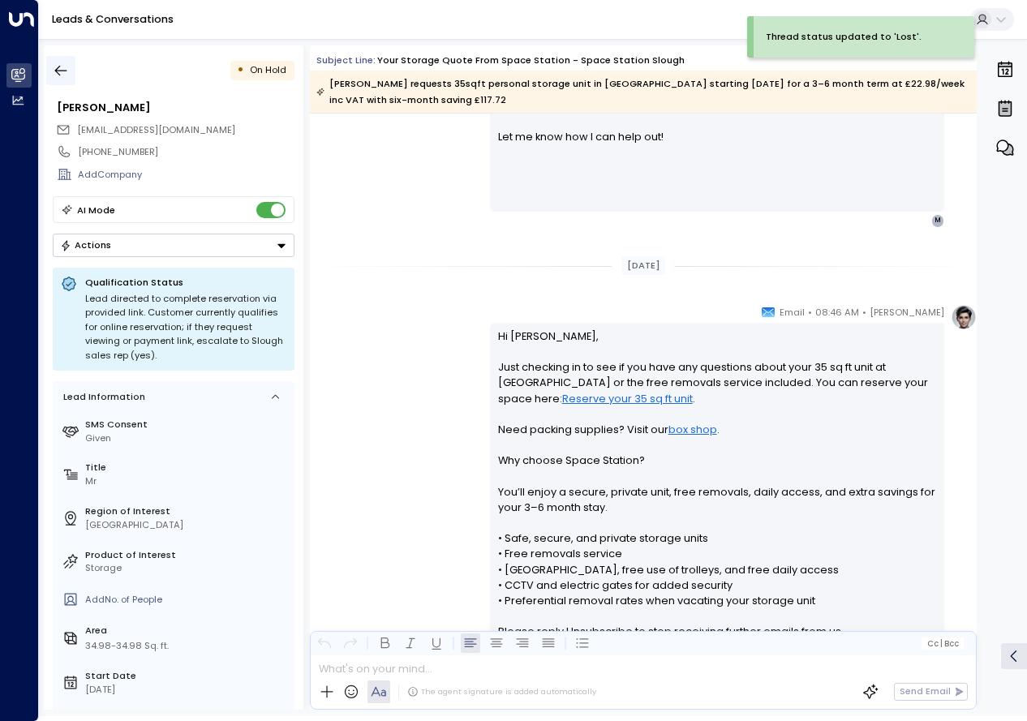
click at [74, 80] on button "button" at bounding box center [60, 70] width 29 height 29
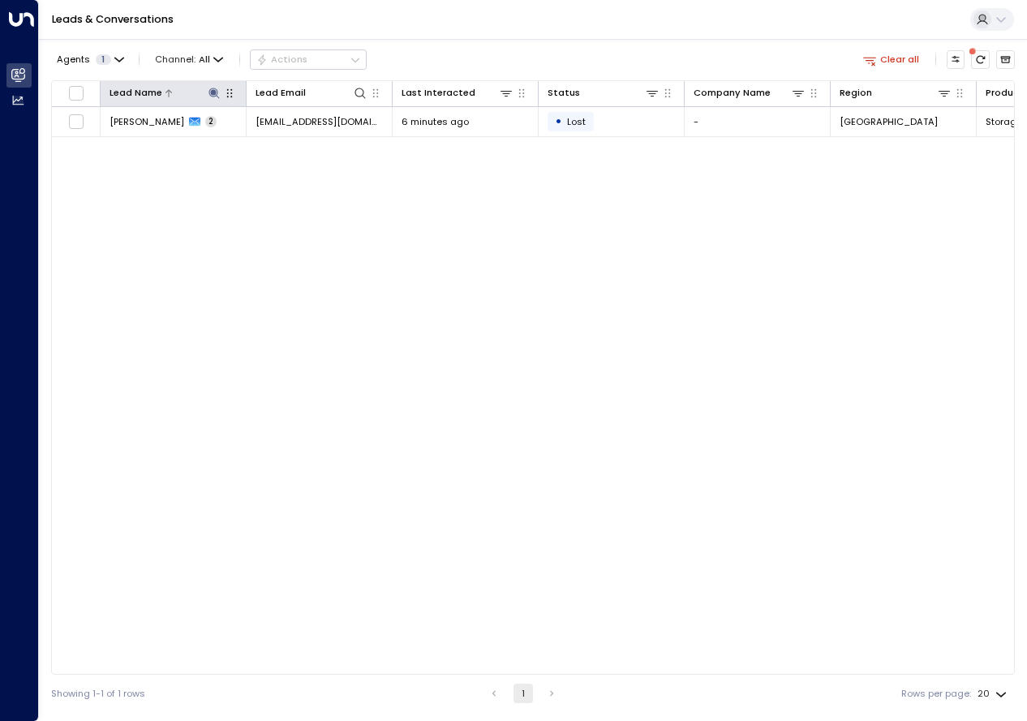
click at [214, 92] on icon at bounding box center [214, 93] width 11 height 11
type input "**********"
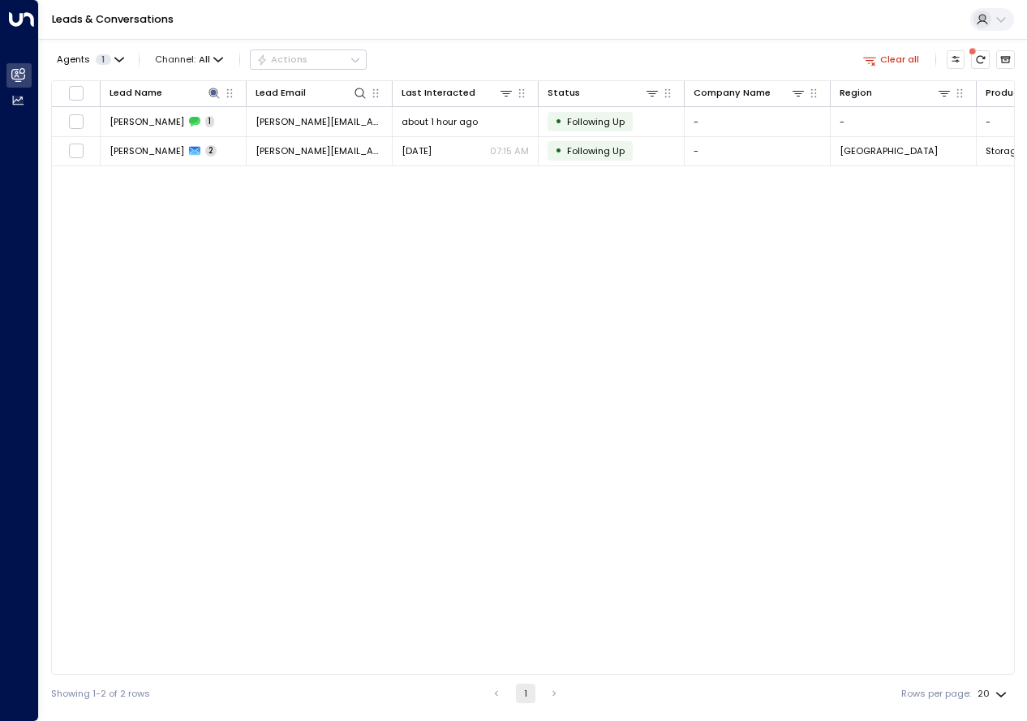
click at [372, 299] on div "Lead Name Lead Email Last Interacted Status Company Name Region Product # of pe…" at bounding box center [533, 377] width 964 height 595
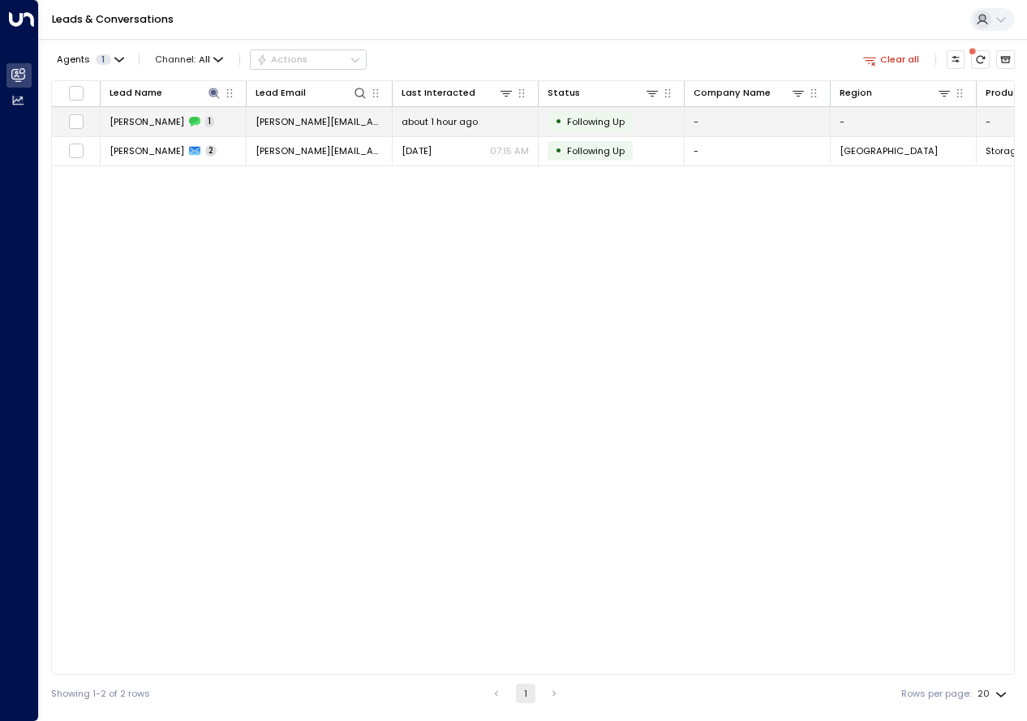
click at [165, 124] on span "[PERSON_NAME]" at bounding box center [147, 121] width 75 height 13
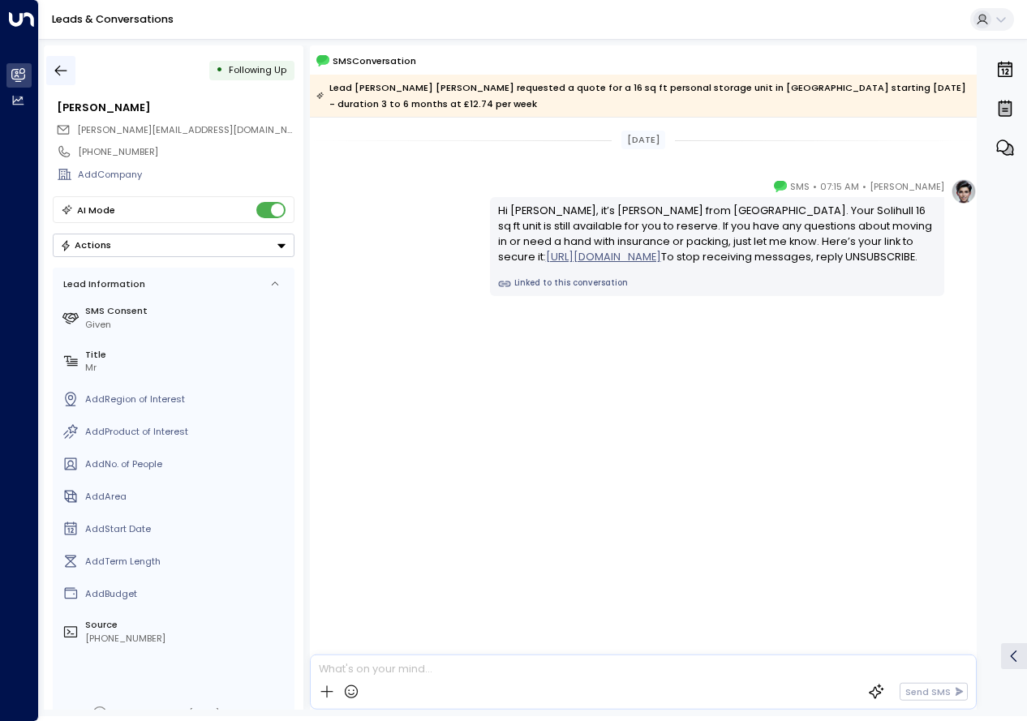
click at [50, 67] on button "button" at bounding box center [60, 70] width 29 height 29
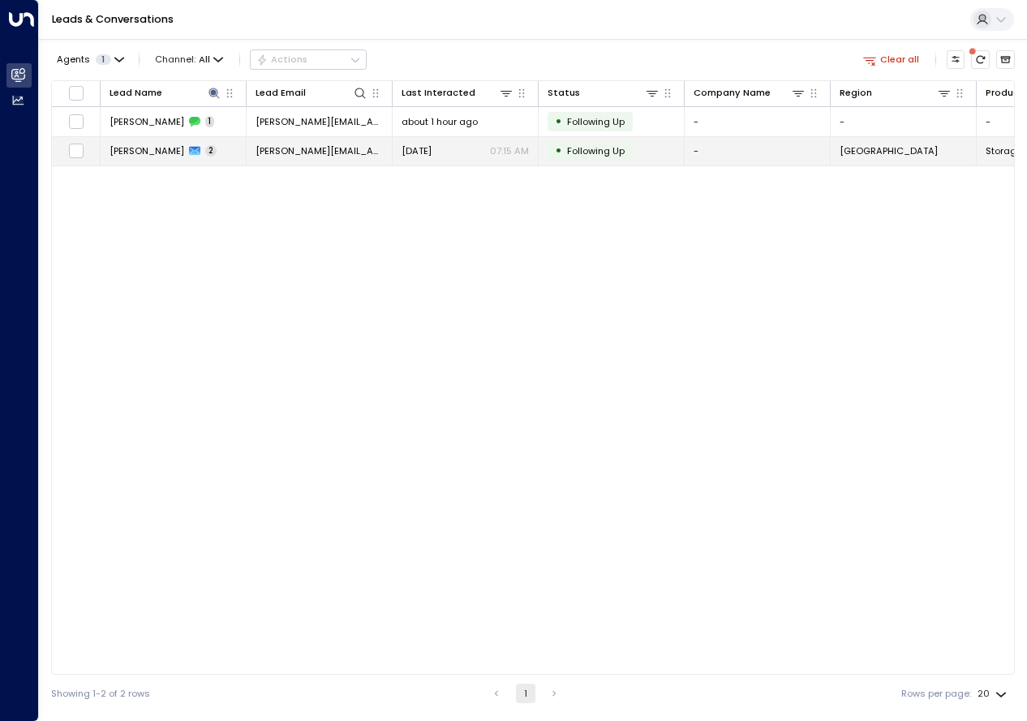
click at [148, 149] on span "[PERSON_NAME]" at bounding box center [147, 150] width 75 height 13
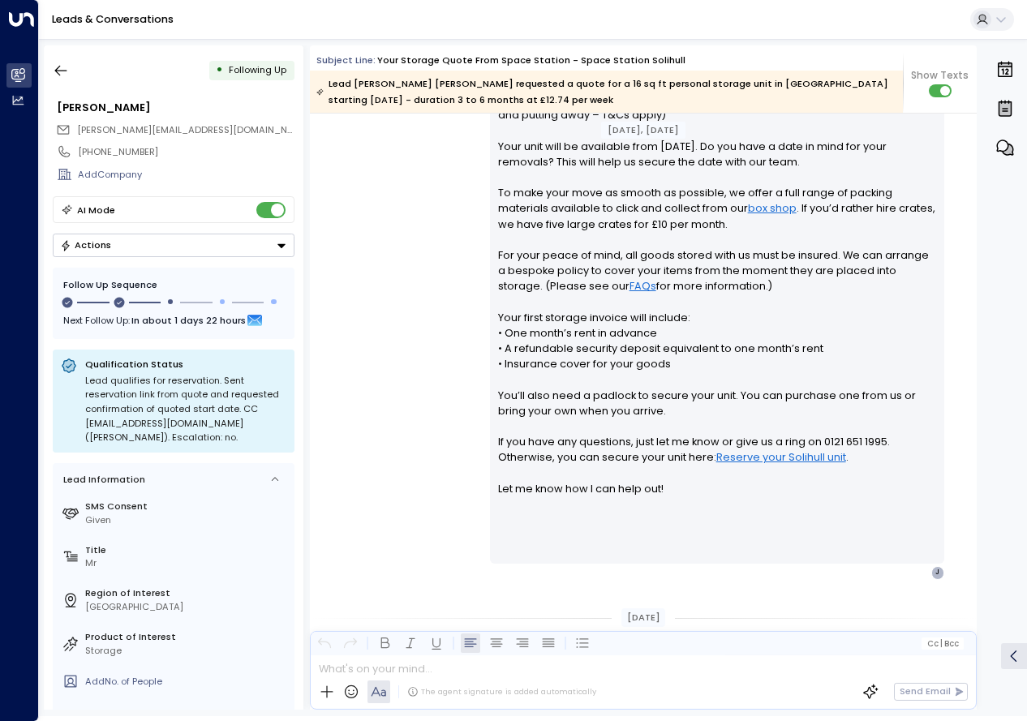
scroll to position [480, 0]
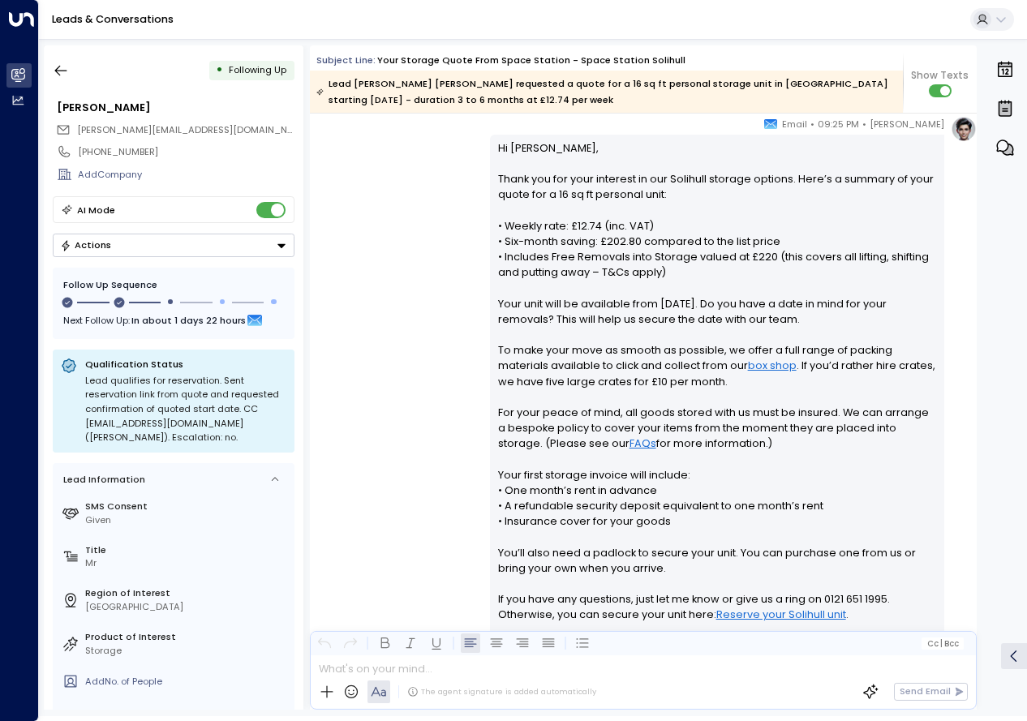
click at [285, 708] on label "Area" at bounding box center [187, 713] width 204 height 14
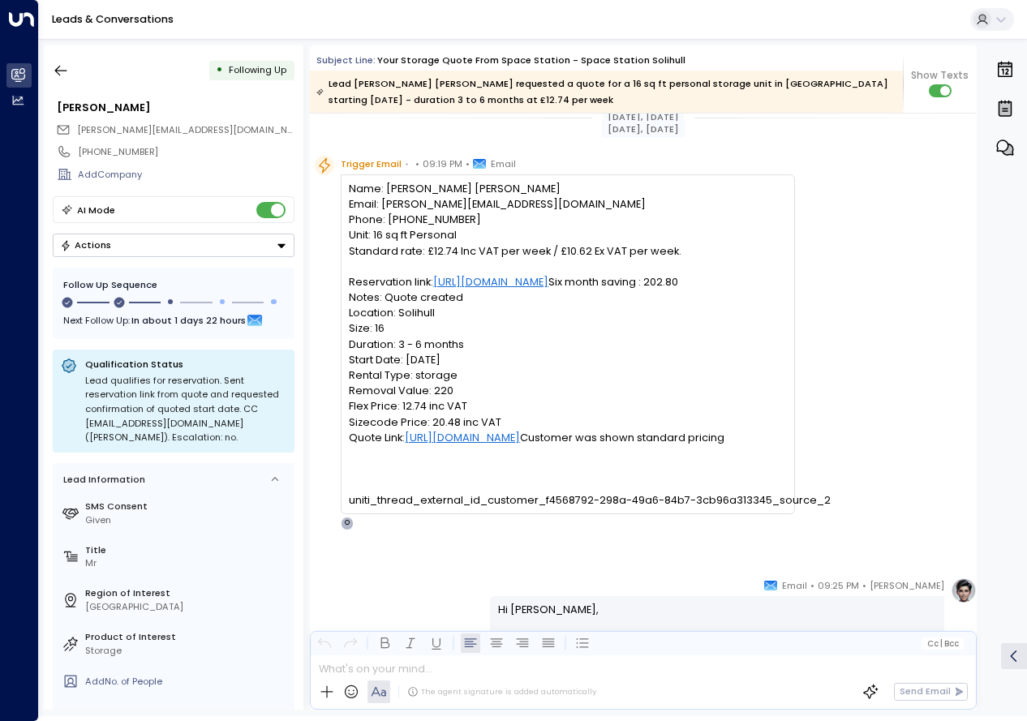
scroll to position [0, 0]
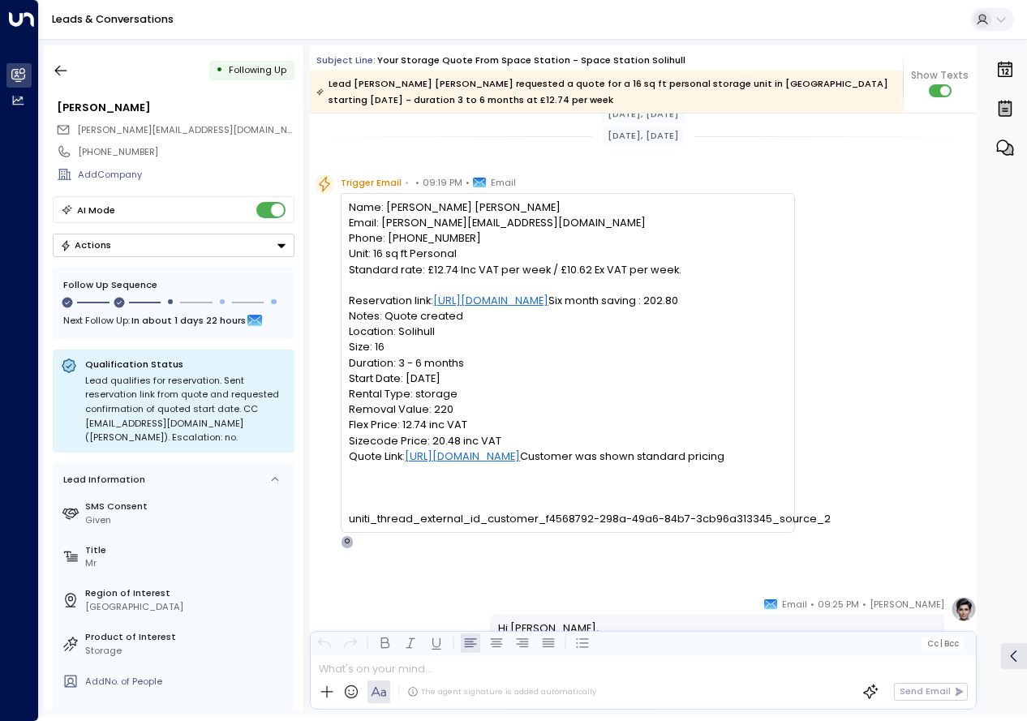
click at [935, 359] on div "Trigger Email • • 09:19 PM • Email Name: [PERSON_NAME] [PERSON_NAME] Email: [PE…" at bounding box center [646, 361] width 662 height 374
click at [62, 73] on icon "button" at bounding box center [61, 70] width 16 height 16
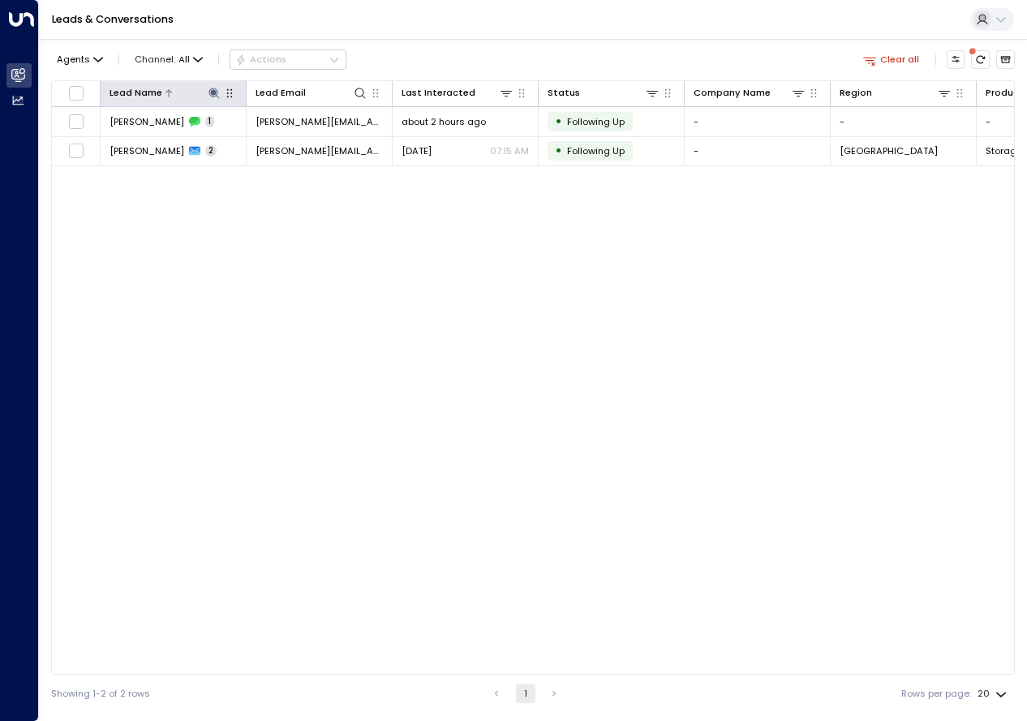
click at [214, 90] on icon at bounding box center [214, 93] width 11 height 11
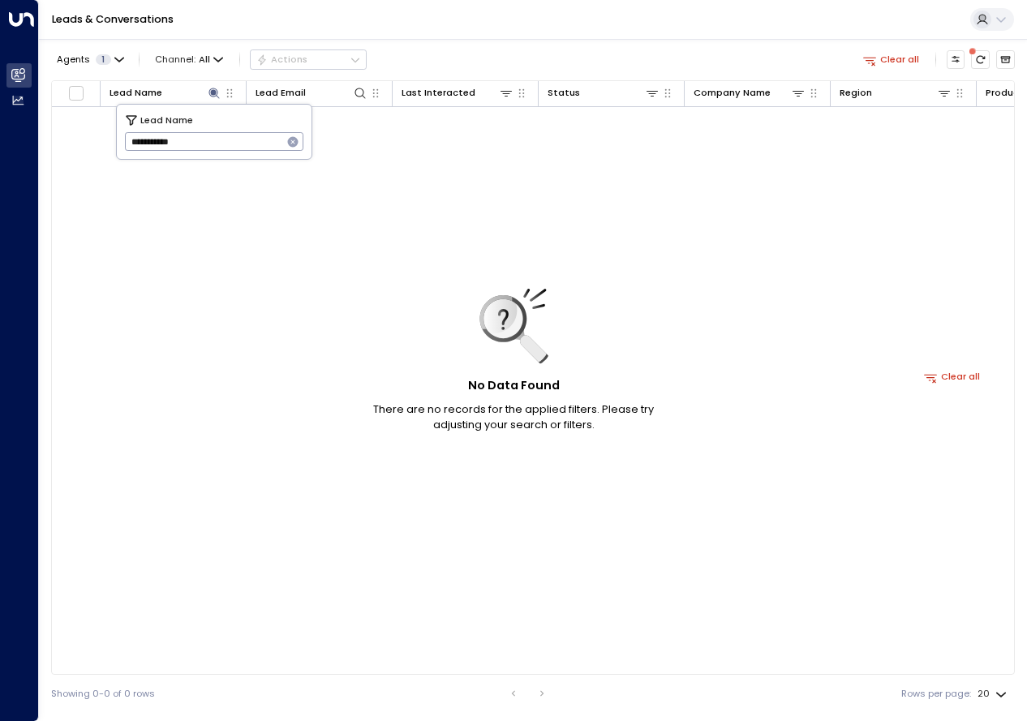
type input "**********"
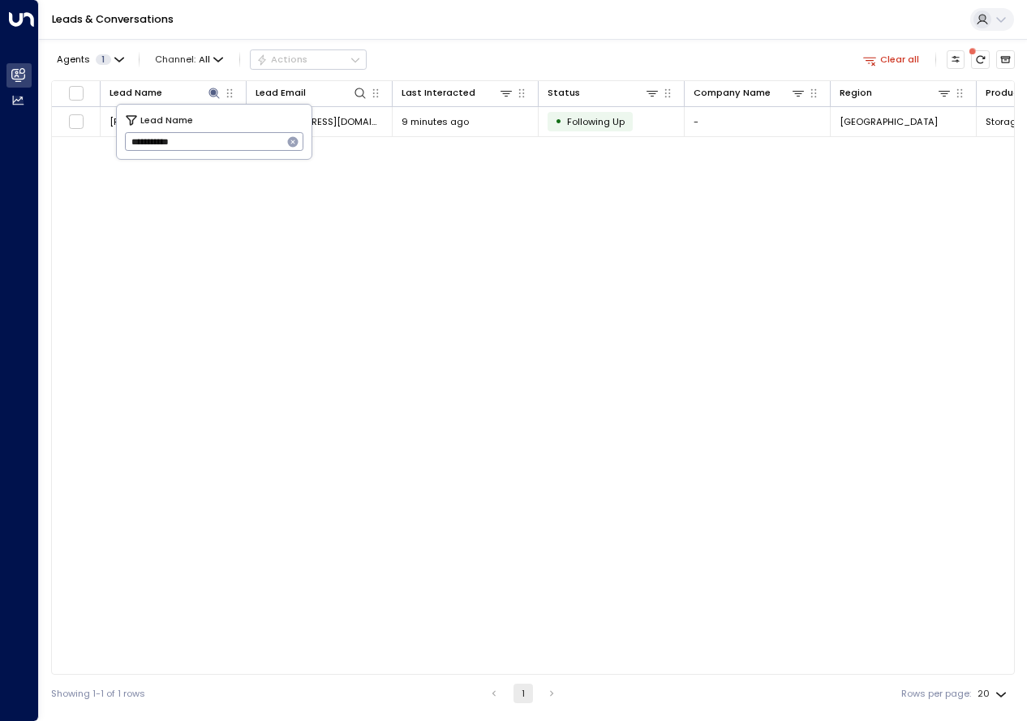
click at [320, 434] on div "Lead Name Lead Email Last Interacted Status Company Name Region Product # of pe…" at bounding box center [533, 377] width 964 height 595
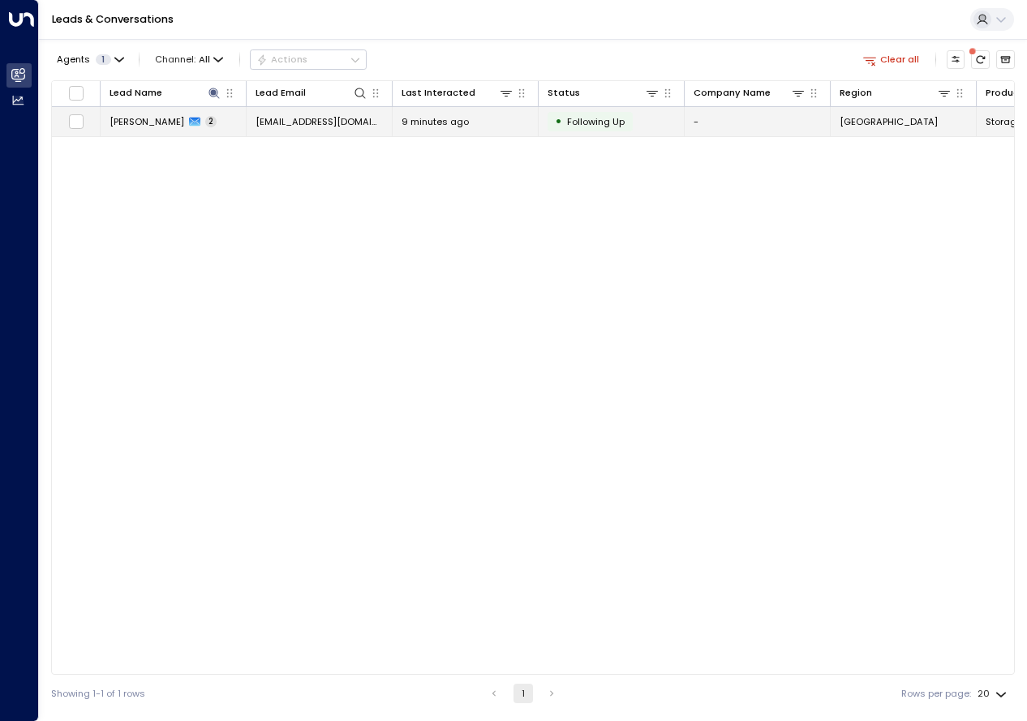
click at [167, 115] on span "[PERSON_NAME]" at bounding box center [147, 121] width 75 height 13
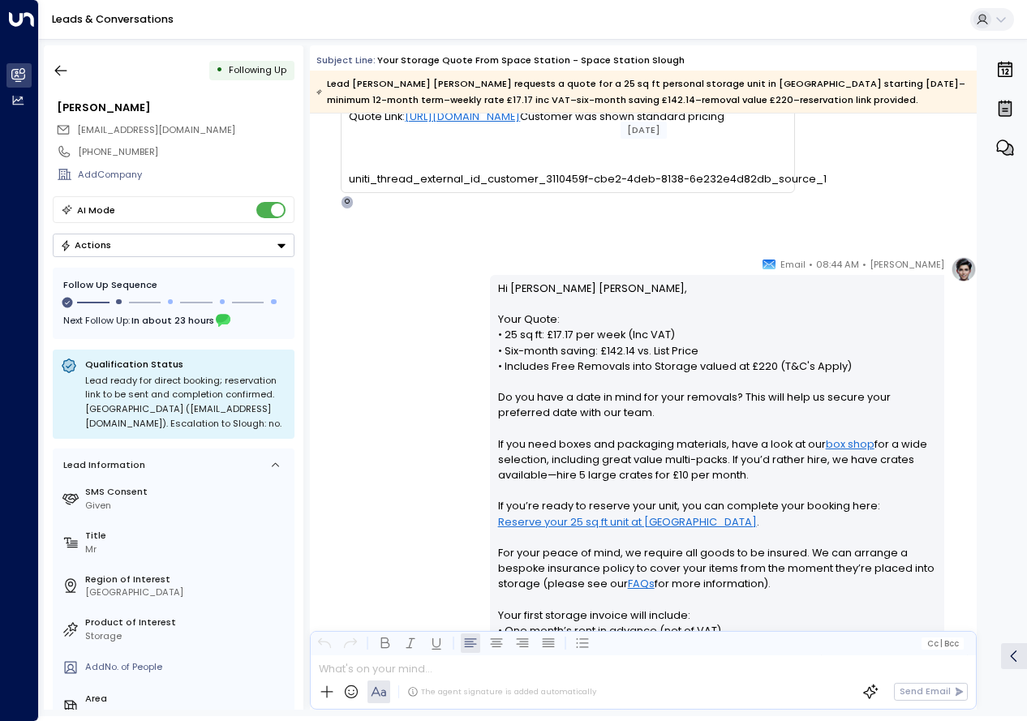
scroll to position [336, 0]
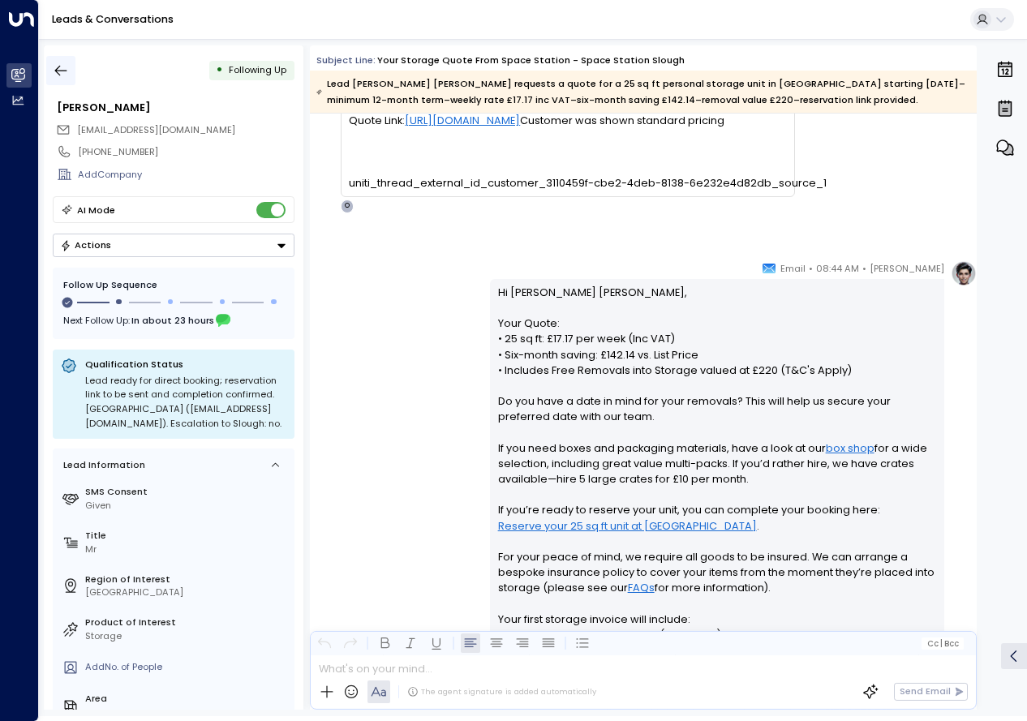
click at [58, 66] on icon "button" at bounding box center [61, 70] width 16 height 16
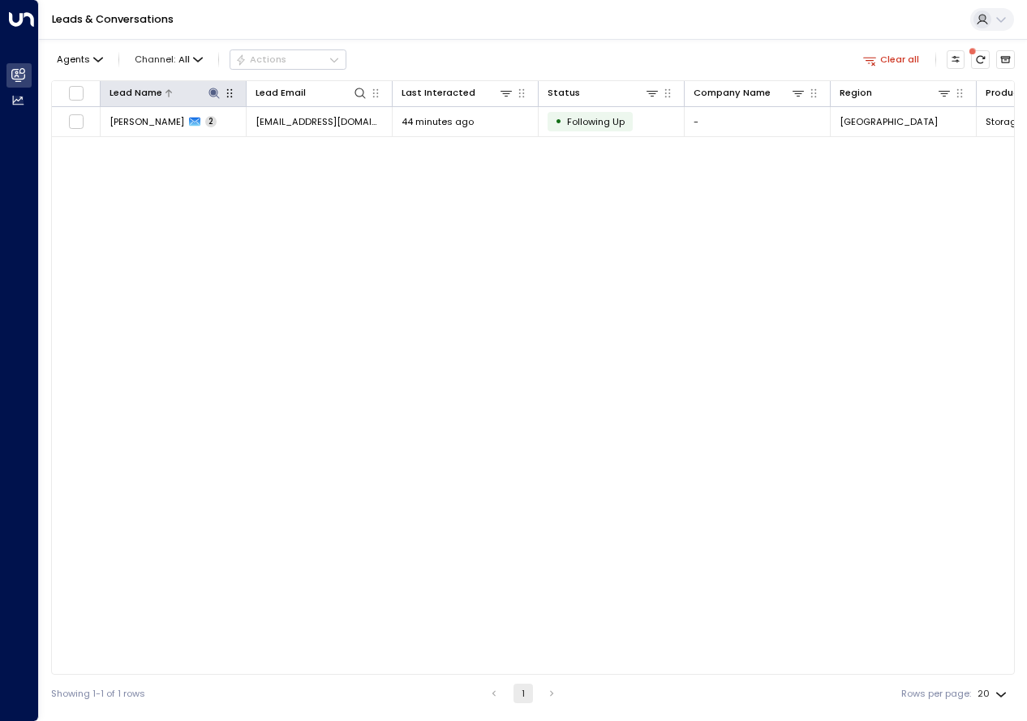
click at [217, 93] on icon at bounding box center [214, 93] width 11 height 11
type input "**********"
click at [257, 435] on div "Lead Name Lead Email Last Interacted Status Company Name Region Product # of pe…" at bounding box center [533, 377] width 964 height 595
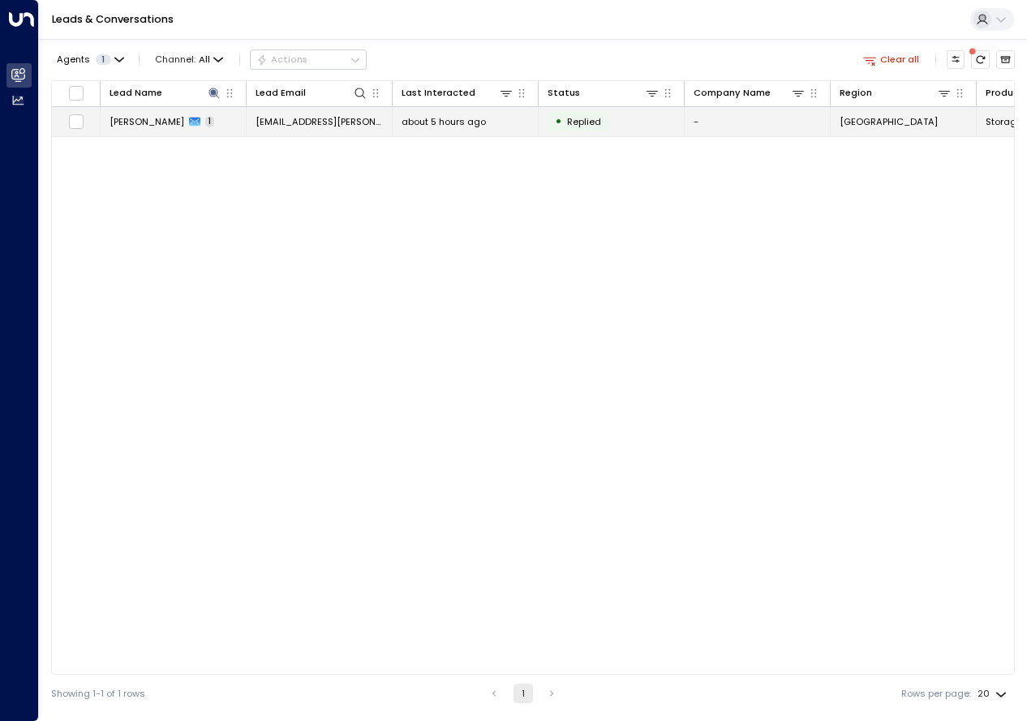
click at [148, 127] on span "[PERSON_NAME]" at bounding box center [147, 121] width 75 height 13
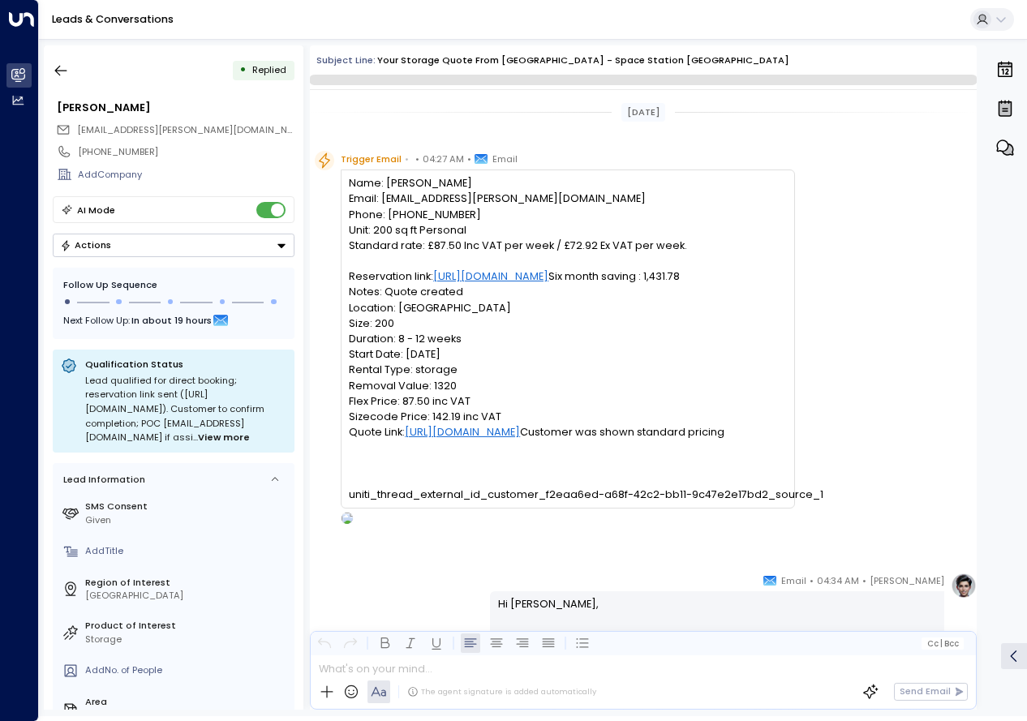
scroll to position [583, 0]
